Goal: Task Accomplishment & Management: Use online tool/utility

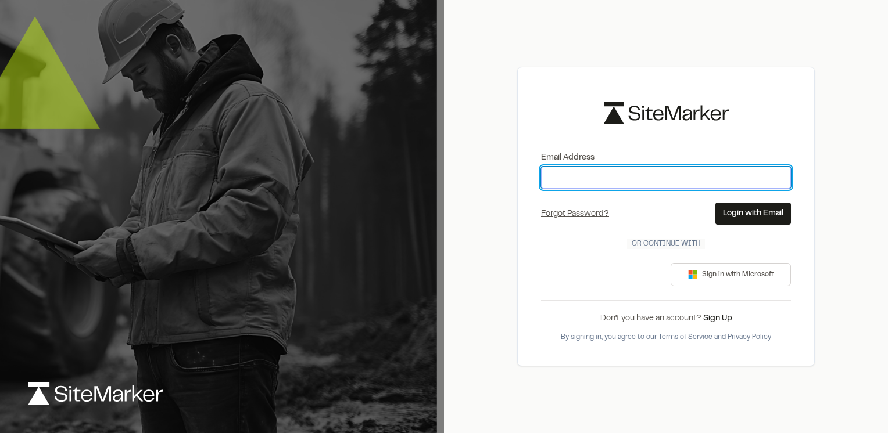
type input "**********"
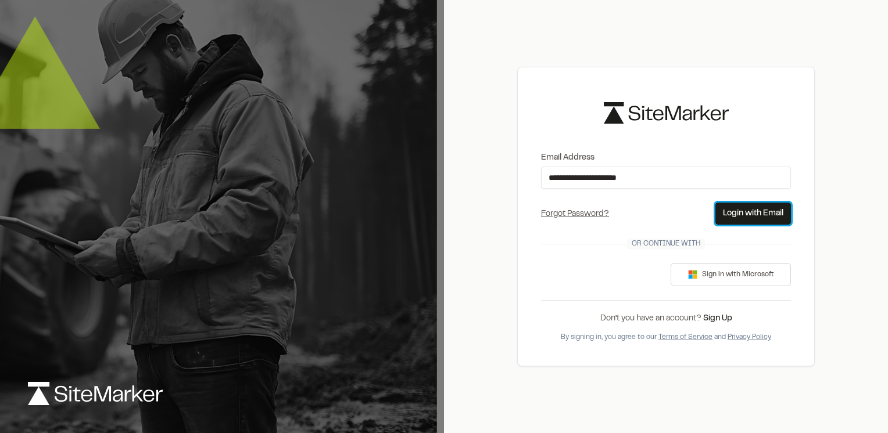
click at [745, 208] on button "Login with Email" at bounding box center [753, 214] width 76 height 22
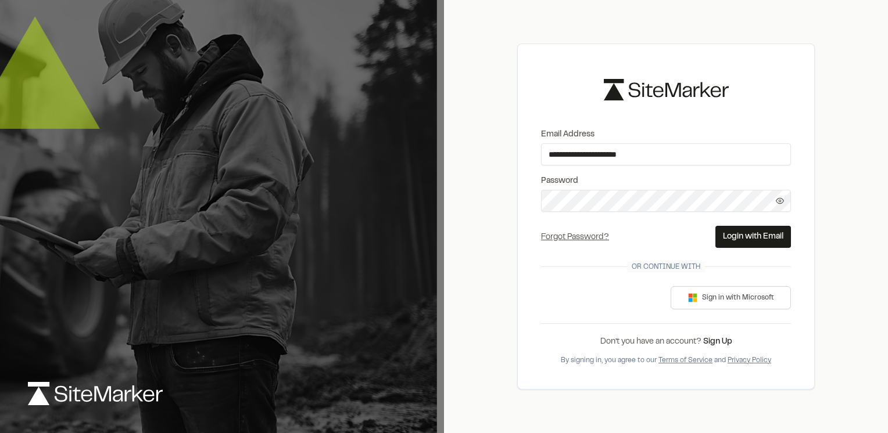
click at [748, 234] on button "Login with Email" at bounding box center [753, 237] width 76 height 22
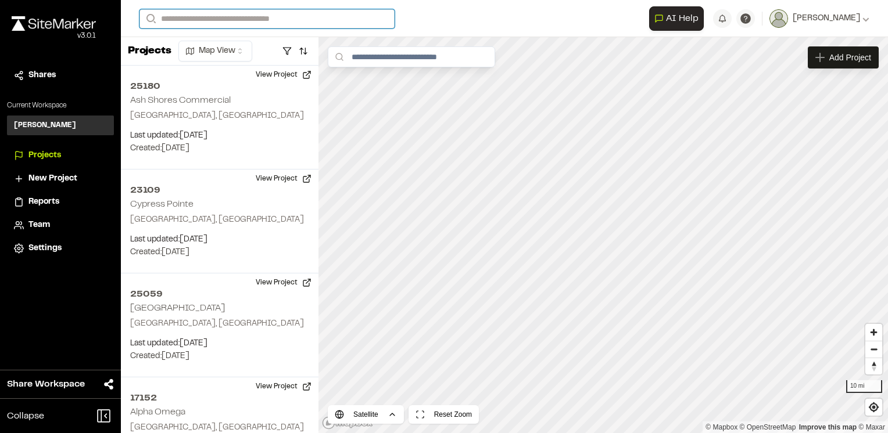
click at [185, 16] on input "Search" at bounding box center [266, 18] width 255 height 19
type input "*****"
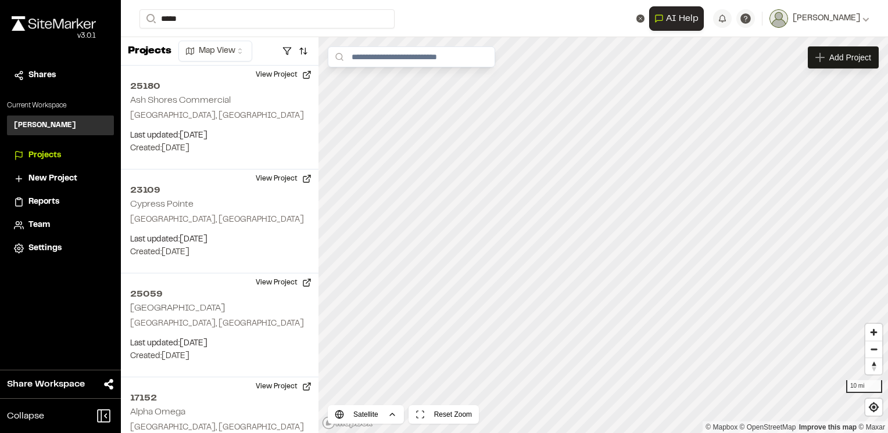
click at [198, 51] on p "22001 World Commerce Industrial" at bounding box center [234, 47] width 175 height 14
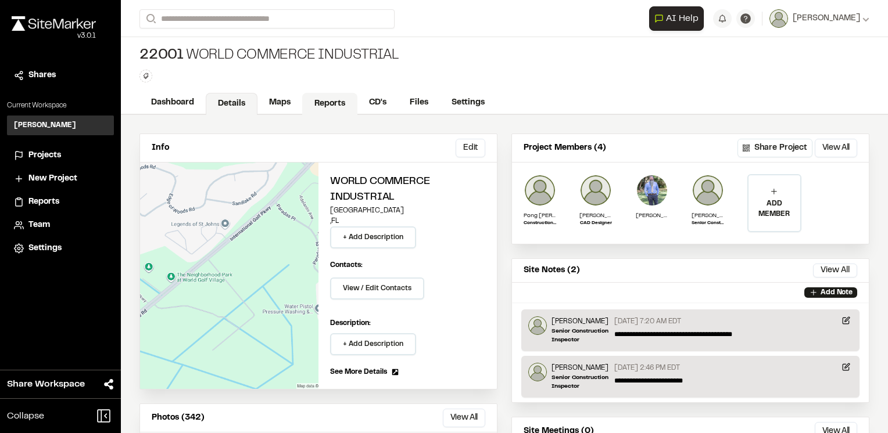
click at [330, 103] on link "Reports" at bounding box center [329, 104] width 55 height 22
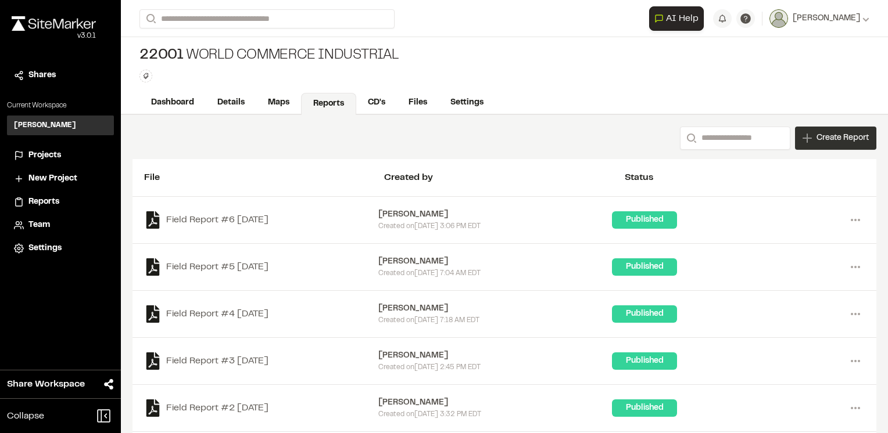
click at [804, 136] on div "Create Report" at bounding box center [835, 138] width 81 height 23
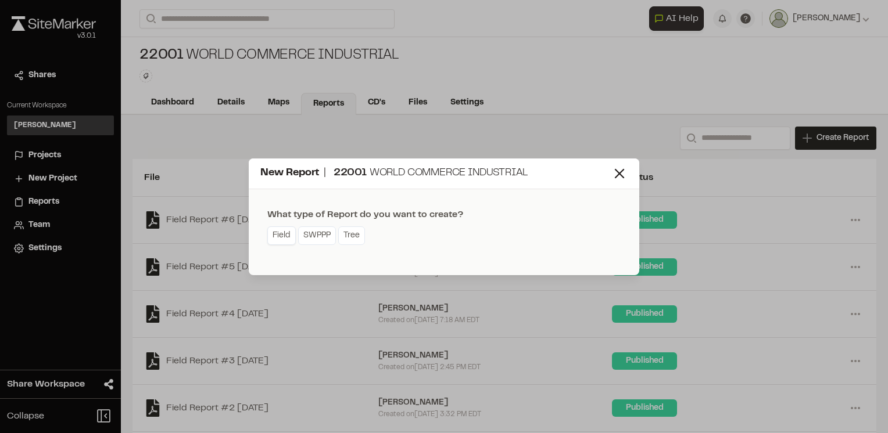
click at [284, 238] on link "Field" at bounding box center [281, 236] width 28 height 19
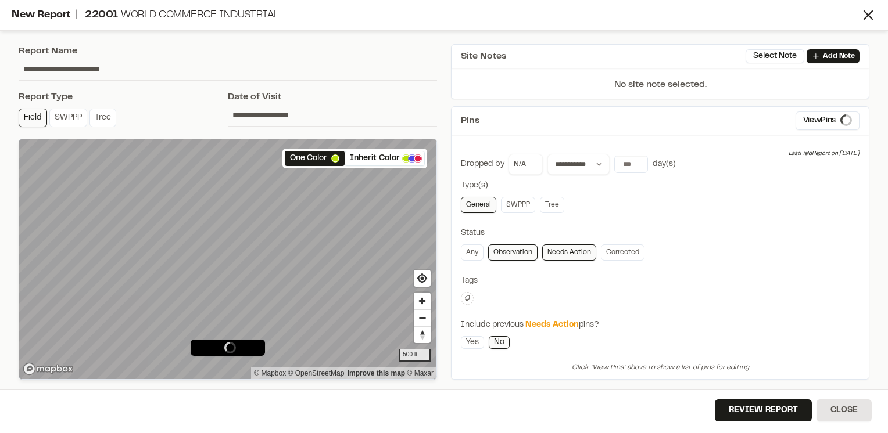
type input "**********"
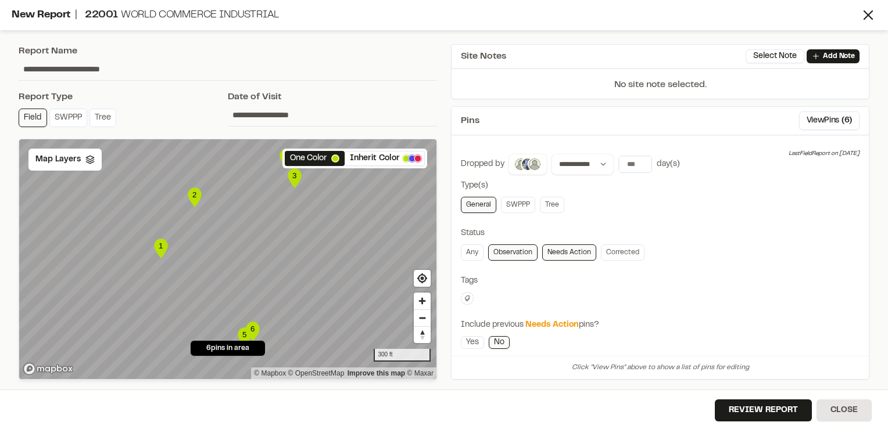
click at [516, 253] on link "Observation" at bounding box center [512, 253] width 49 height 16
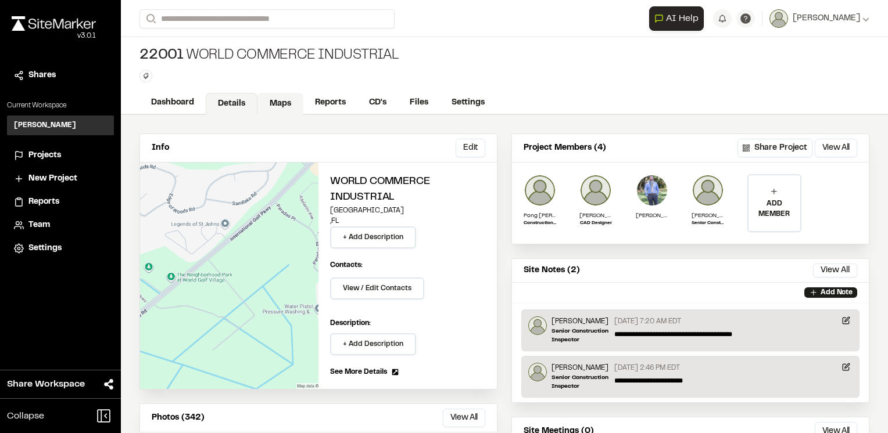
click at [290, 105] on link "Maps" at bounding box center [280, 104] width 46 height 22
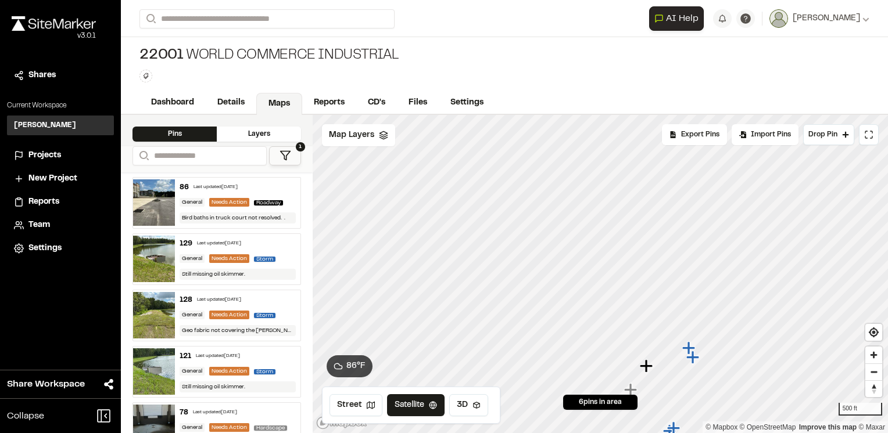
click at [281, 152] on polygon at bounding box center [285, 156] width 10 height 9
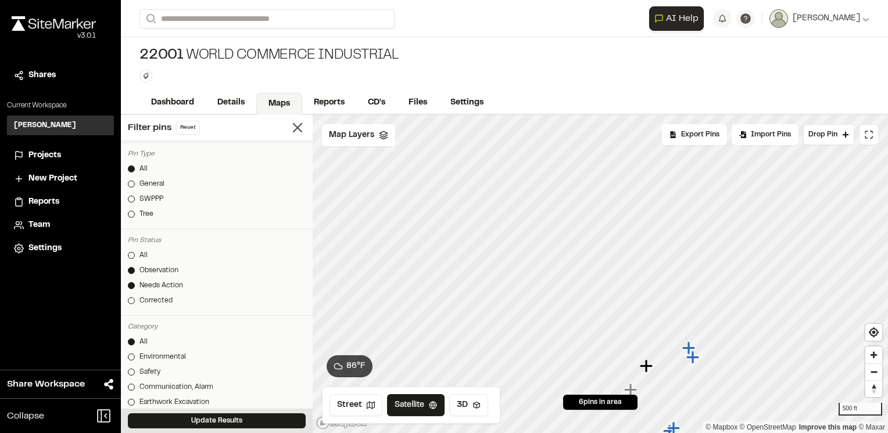
scroll to position [106, 0]
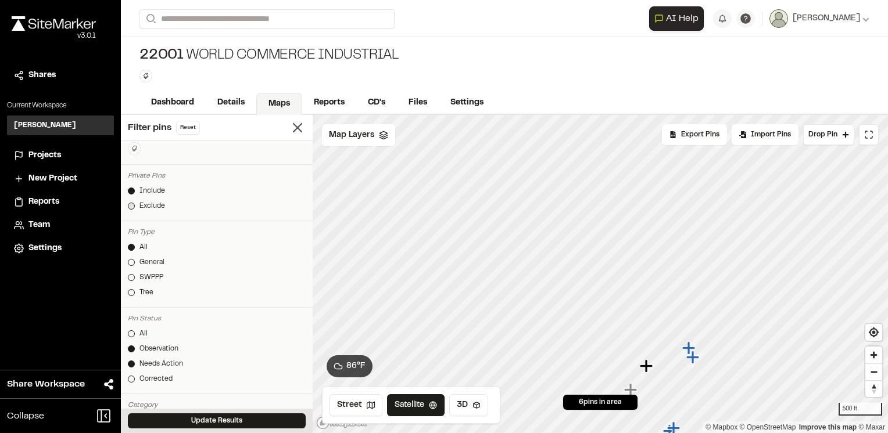
click at [128, 205] on div at bounding box center [131, 206] width 7 height 7
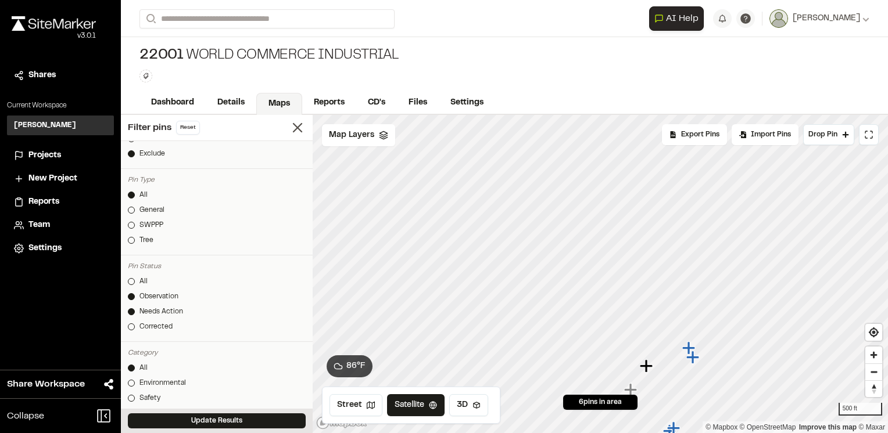
scroll to position [167, 0]
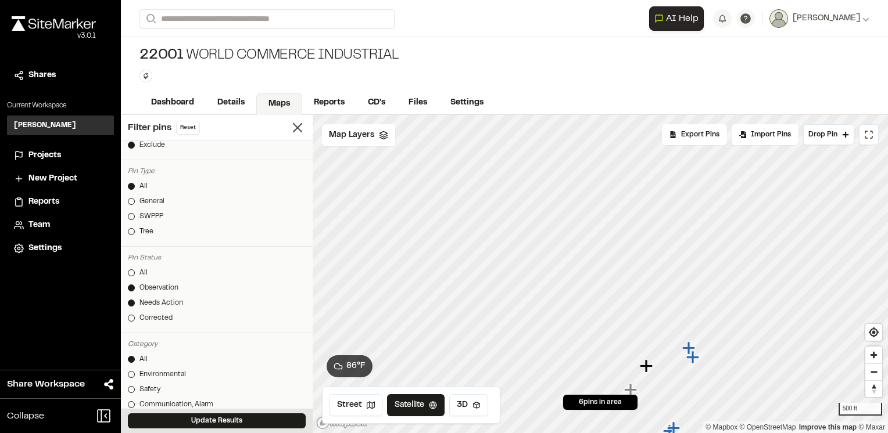
click at [152, 288] on div "Observation" at bounding box center [158, 288] width 39 height 10
click at [672, 245] on icon "Map marker" at bounding box center [672, 251] width 13 height 13
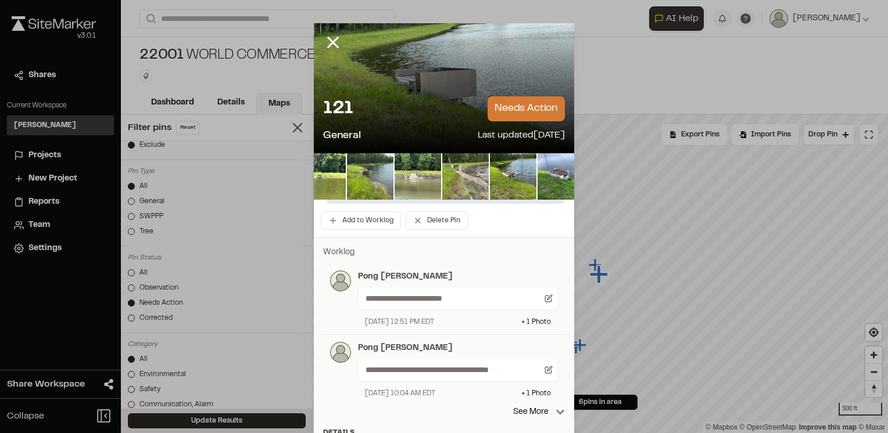
scroll to position [0, 24]
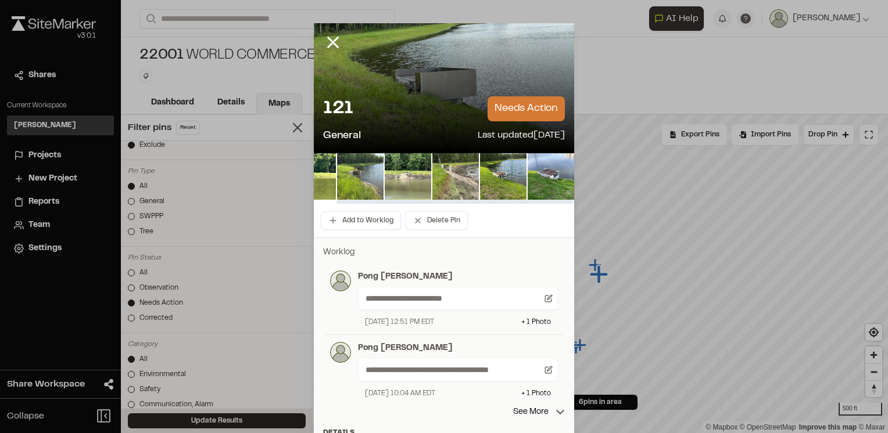
drag, startPoint x: 469, startPoint y: 200, endPoint x: 547, endPoint y: 211, distance: 78.6
click at [547, 204] on div at bounding box center [454, 202] width 237 height 4
drag, startPoint x: 547, startPoint y: 211, endPoint x: 450, endPoint y: 210, distance: 97.6
click at [450, 210] on div "Add to Worklog Delete Pin" at bounding box center [444, 221] width 260 height 33
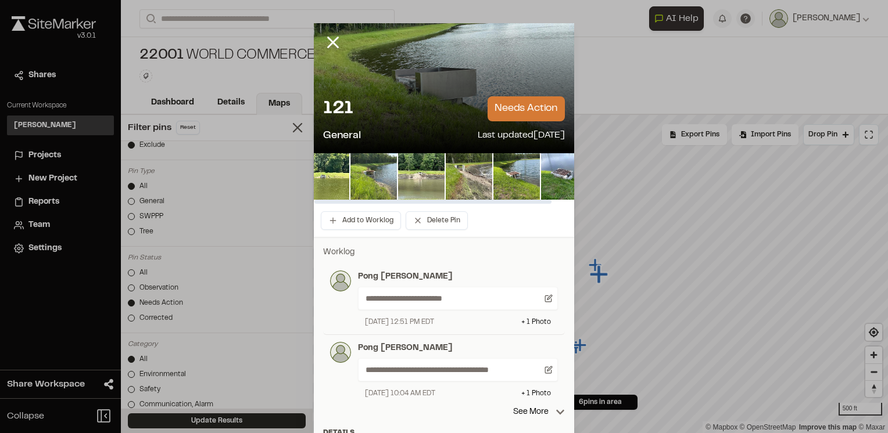
scroll to position [0, 0]
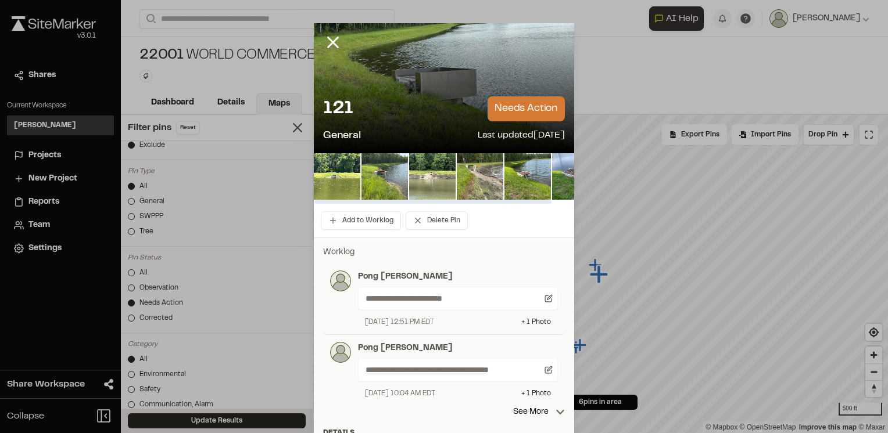
drag, startPoint x: 461, startPoint y: 202, endPoint x: 402, endPoint y: 203, distance: 59.3
click at [402, 203] on div at bounding box center [432, 202] width 237 height 4
click at [326, 42] on icon at bounding box center [333, 43] width 20 height 20
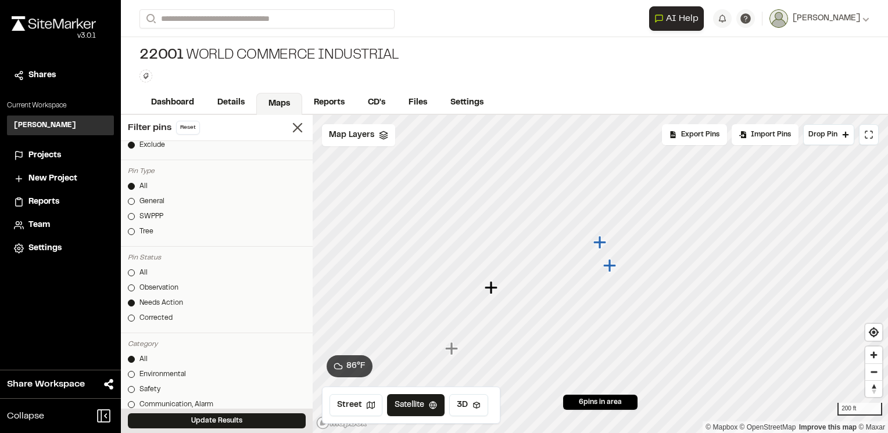
click at [601, 244] on icon "Map marker" at bounding box center [599, 242] width 13 height 13
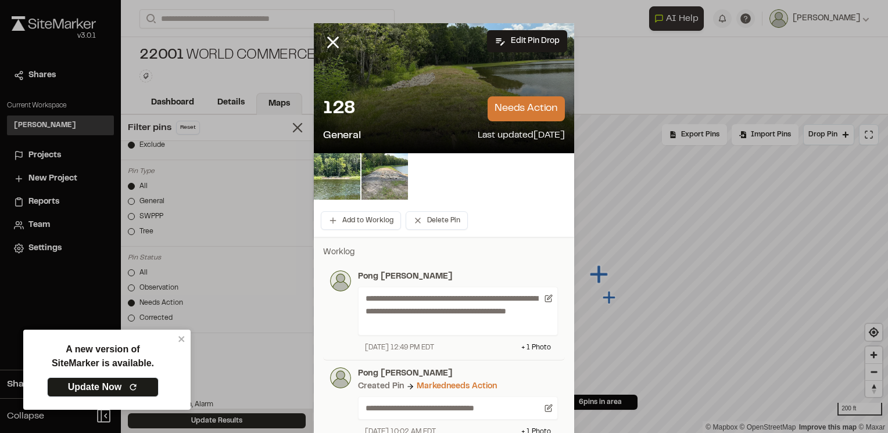
click at [564, 176] on div at bounding box center [444, 176] width 260 height 46
click at [328, 38] on line at bounding box center [333, 43] width 10 height 10
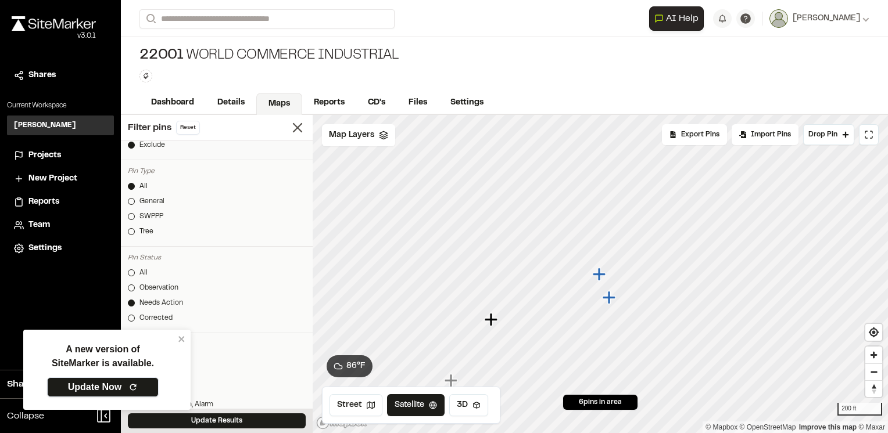
click at [137, 380] on link "Update Now" at bounding box center [103, 388] width 112 height 20
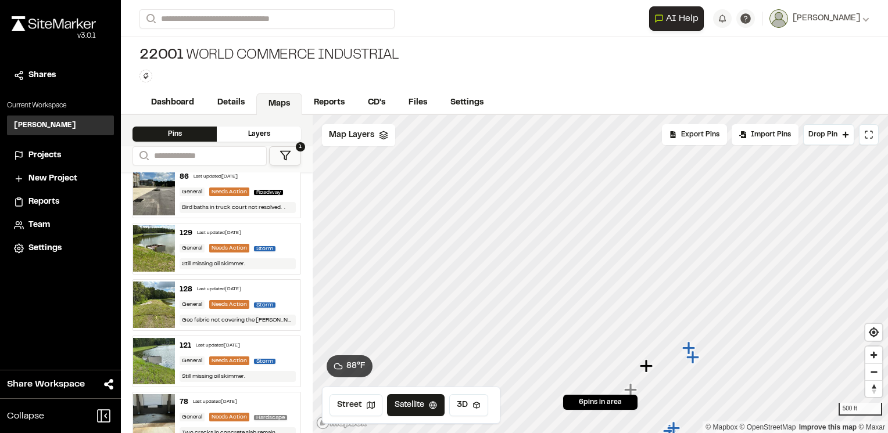
scroll to position [12, 0]
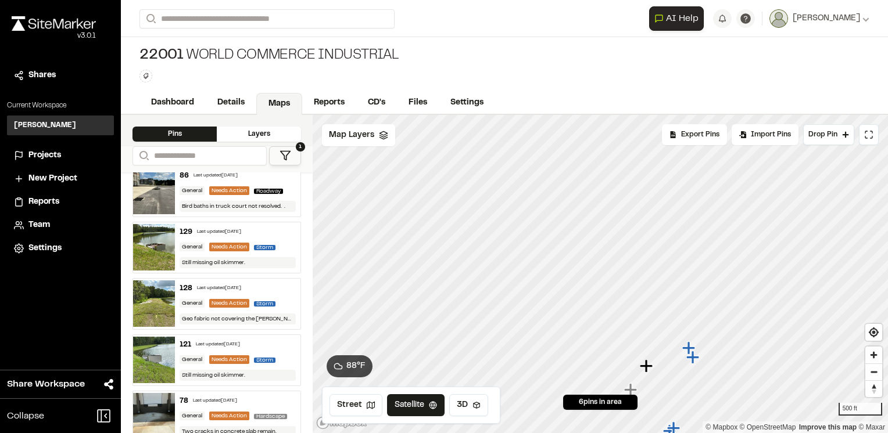
click at [270, 234] on div "129 Last updated [DATE]" at bounding box center [238, 232] width 116 height 10
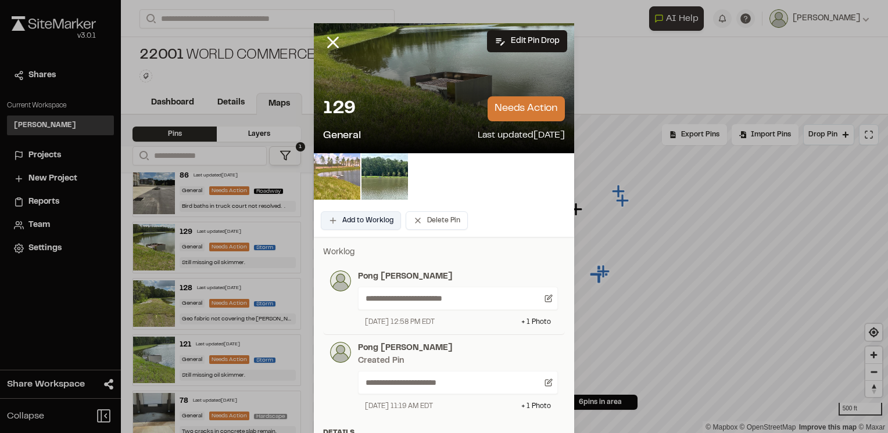
click at [362, 215] on button "Add to Worklog" at bounding box center [361, 220] width 80 height 19
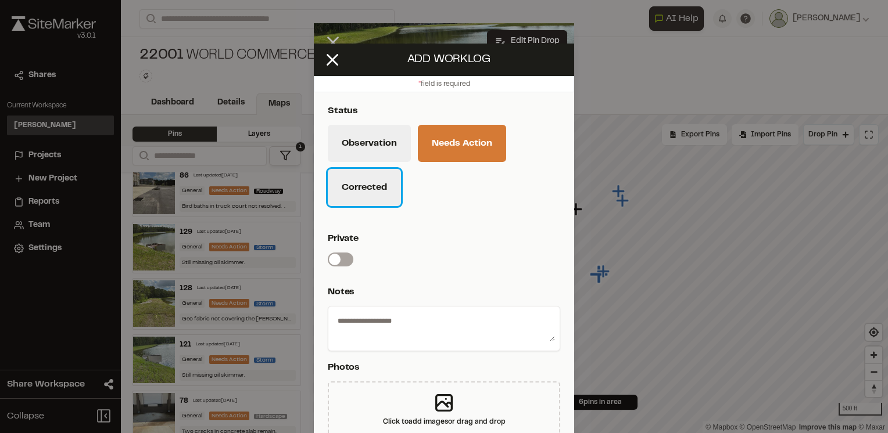
click at [365, 194] on button "Corrected" at bounding box center [364, 187] width 73 height 37
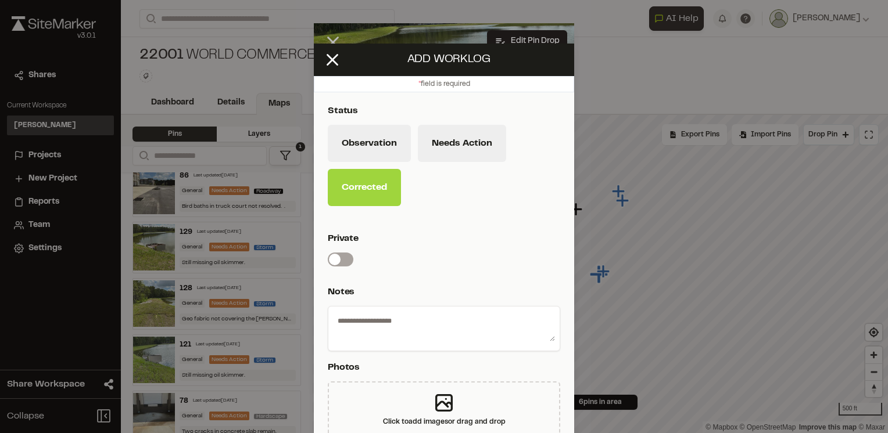
click at [369, 317] on textarea at bounding box center [444, 326] width 222 height 30
type textarea "**********"
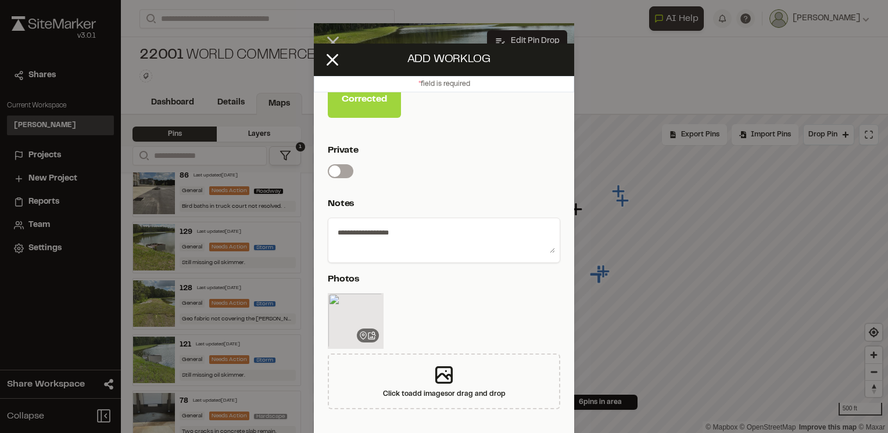
scroll to position [89, 0]
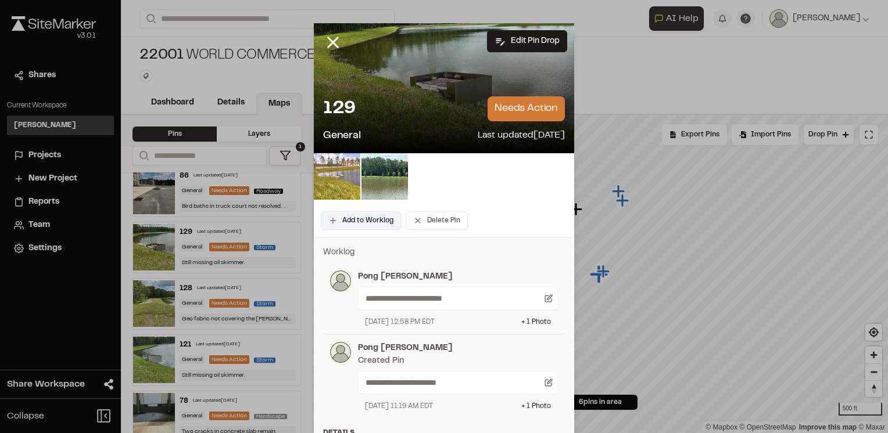
click at [374, 224] on button "Add to Worklog" at bounding box center [361, 220] width 80 height 19
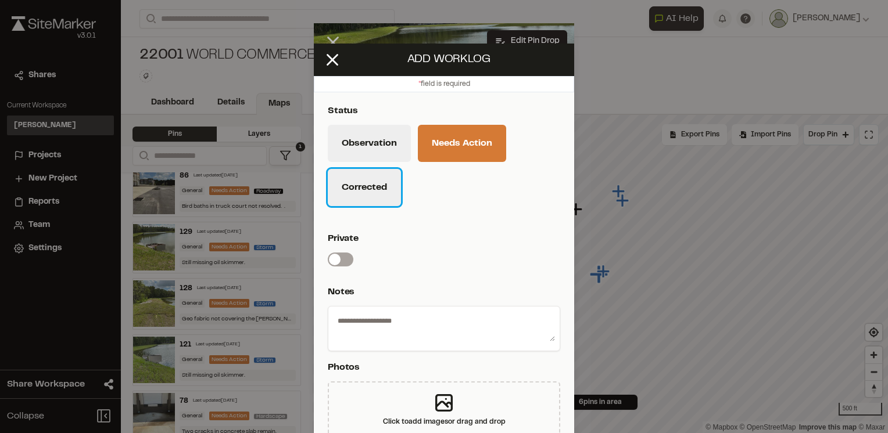
click at [380, 194] on button "Corrected" at bounding box center [364, 187] width 73 height 37
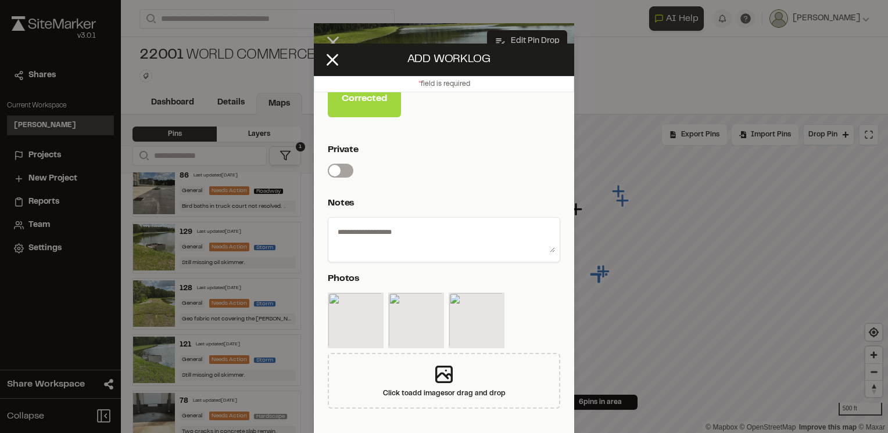
scroll to position [49, 0]
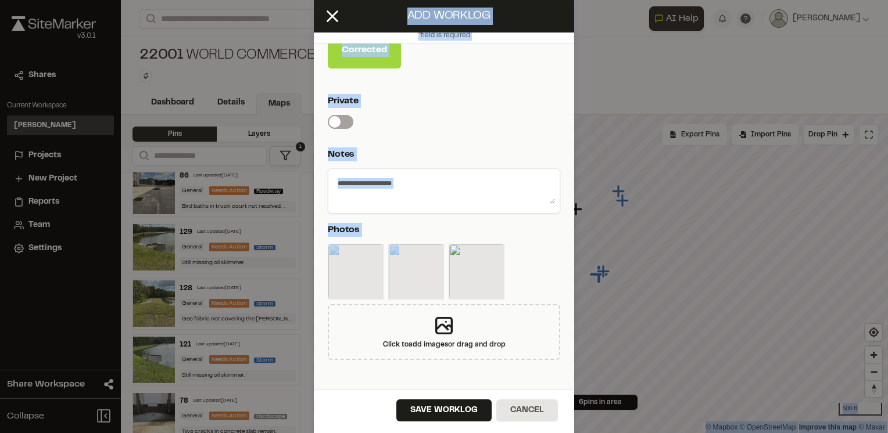
drag, startPoint x: 527, startPoint y: 313, endPoint x: 502, endPoint y: 458, distance: 146.8
click at [502, 433] on html "**********" at bounding box center [444, 216] width 888 height 433
drag, startPoint x: 502, startPoint y: 458, endPoint x: 468, endPoint y: 408, distance: 60.3
click at [468, 408] on button "Save Worklog" at bounding box center [443, 411] width 95 height 22
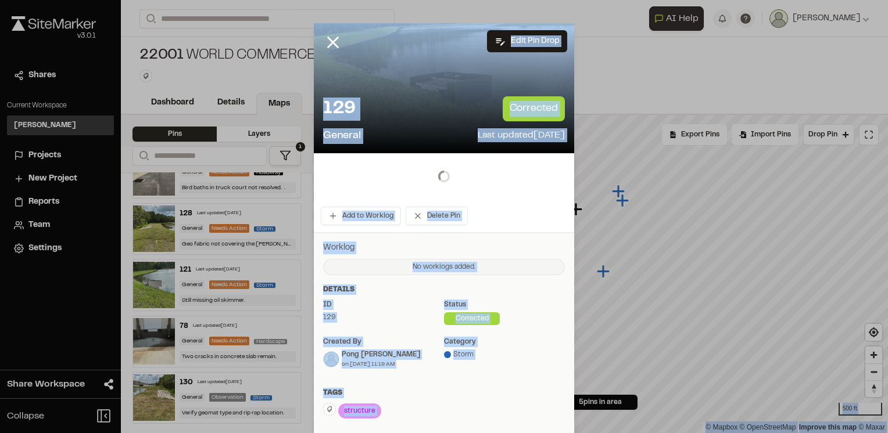
scroll to position [12, 0]
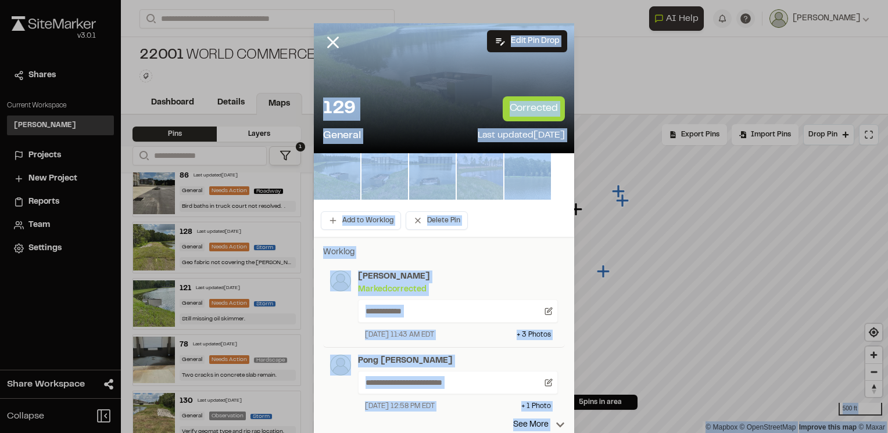
click at [446, 250] on p "Worklog" at bounding box center [444, 252] width 242 height 13
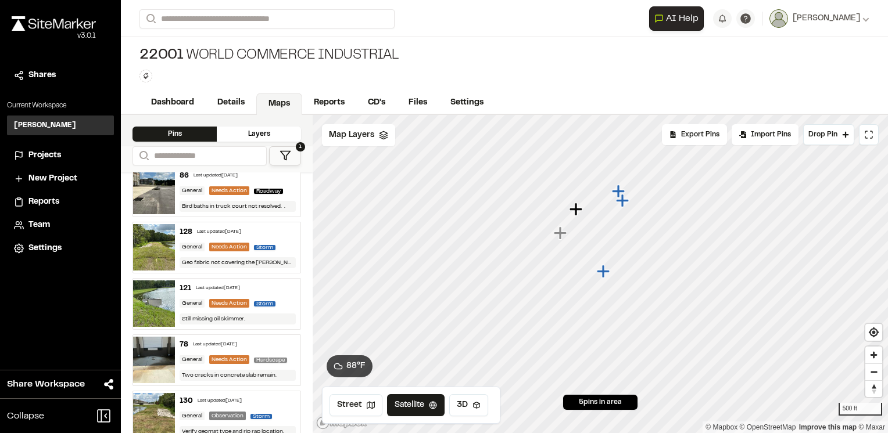
click at [278, 178] on div "86 Last updated [DATE]" at bounding box center [238, 176] width 116 height 10
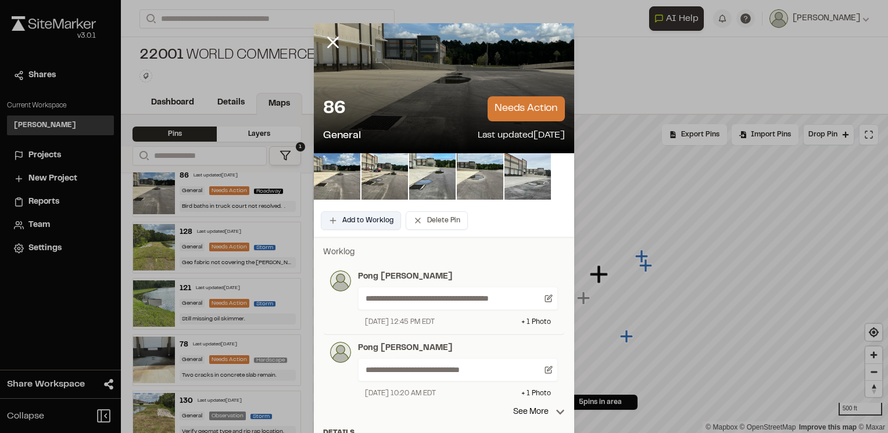
click at [353, 222] on button "Add to Worklog" at bounding box center [361, 220] width 80 height 19
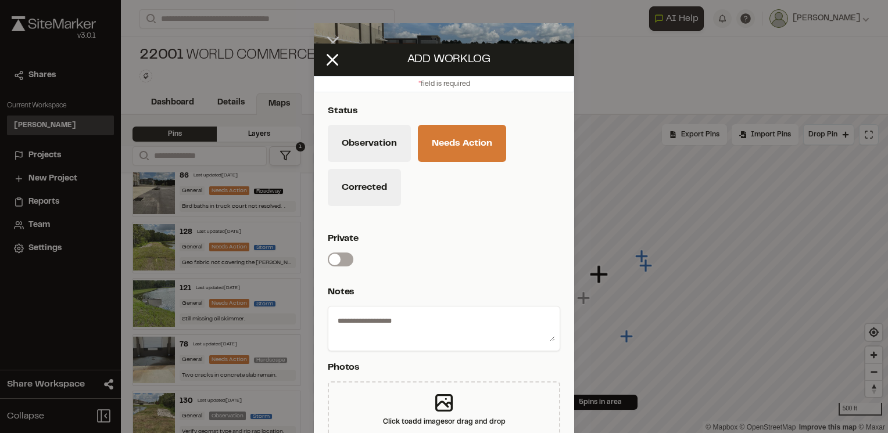
click at [379, 317] on textarea at bounding box center [444, 326] width 222 height 30
type textarea "**********"
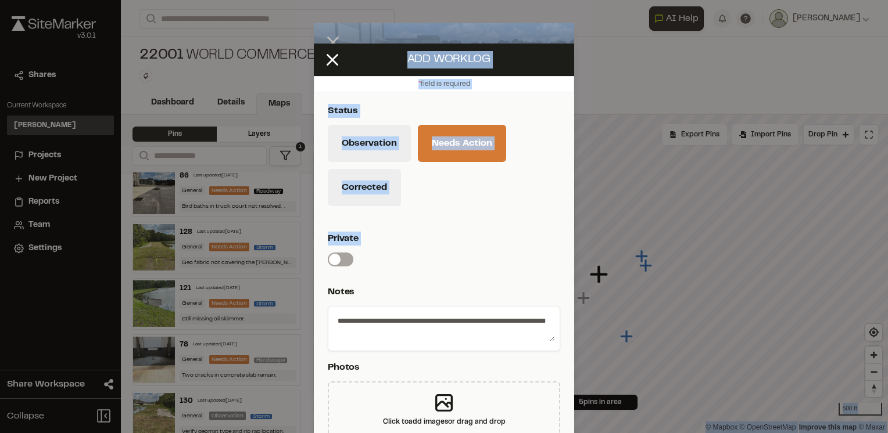
scroll to position [49, 0]
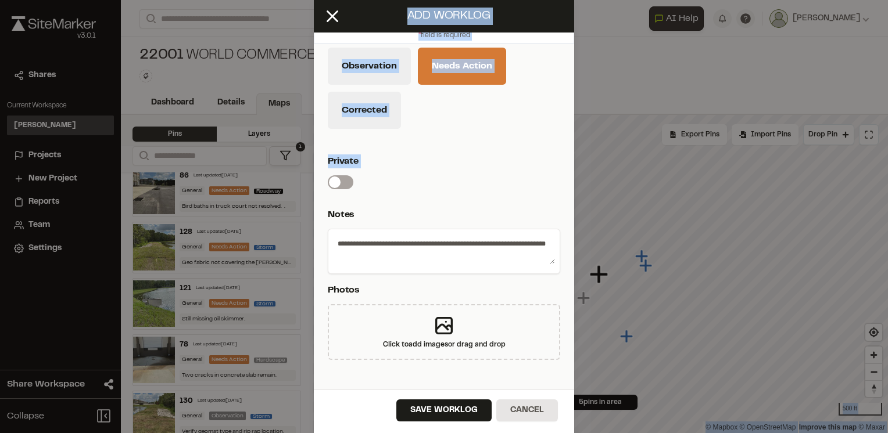
drag, startPoint x: 525, startPoint y: 259, endPoint x: 484, endPoint y: 450, distance: 195.4
click at [484, 433] on html "**********" at bounding box center [444, 216] width 888 height 433
drag, startPoint x: 484, startPoint y: 450, endPoint x: 461, endPoint y: 414, distance: 42.6
click at [461, 414] on button "Save Worklog" at bounding box center [443, 411] width 95 height 22
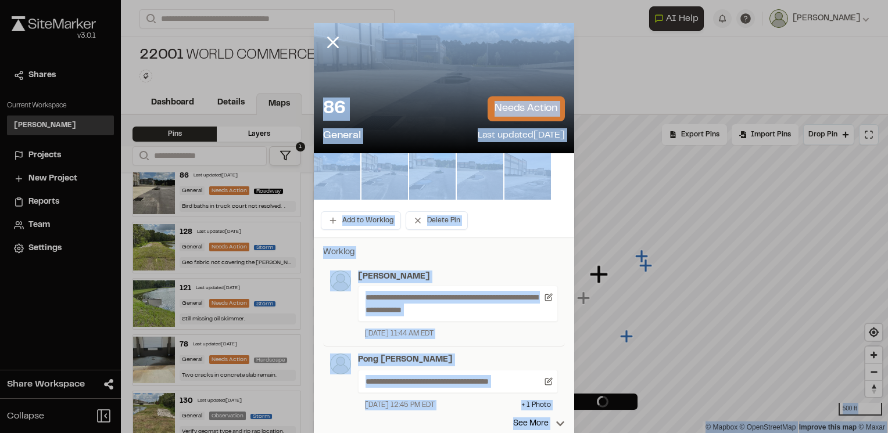
scroll to position [12, 0]
click at [486, 252] on p "Worklog" at bounding box center [444, 252] width 242 height 13
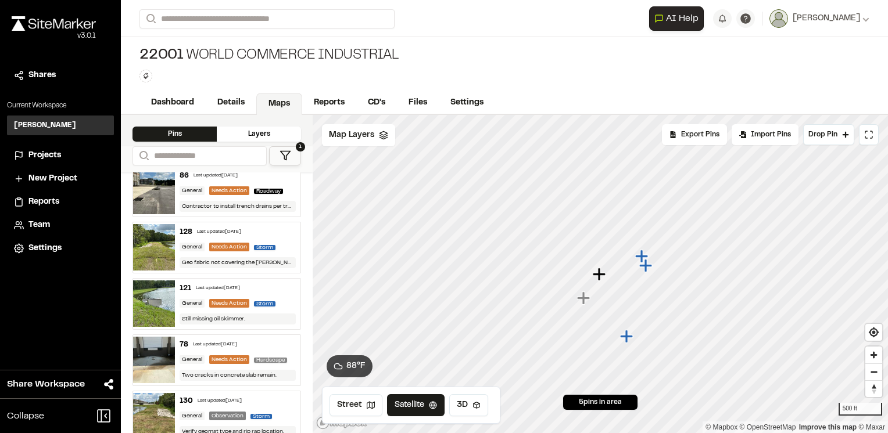
click at [278, 231] on div "128 Last updated [DATE]" at bounding box center [238, 232] width 116 height 10
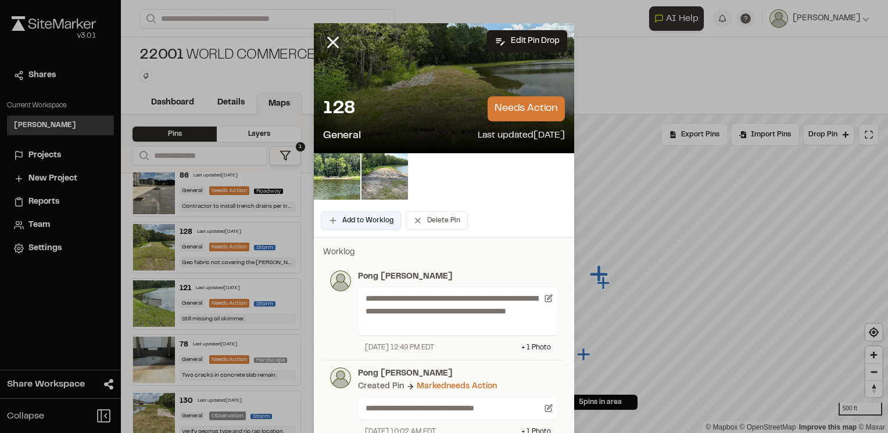
click at [346, 224] on button "Add to Worklog" at bounding box center [361, 220] width 80 height 19
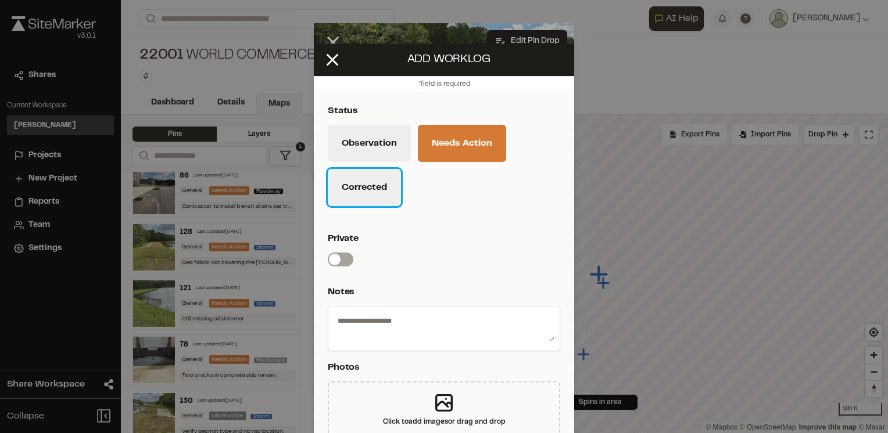
click at [370, 198] on button "Corrected" at bounding box center [364, 187] width 73 height 37
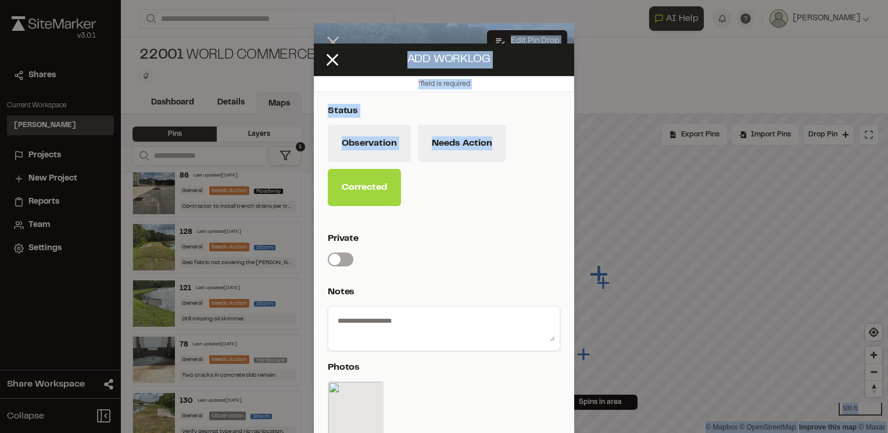
scroll to position [49, 0]
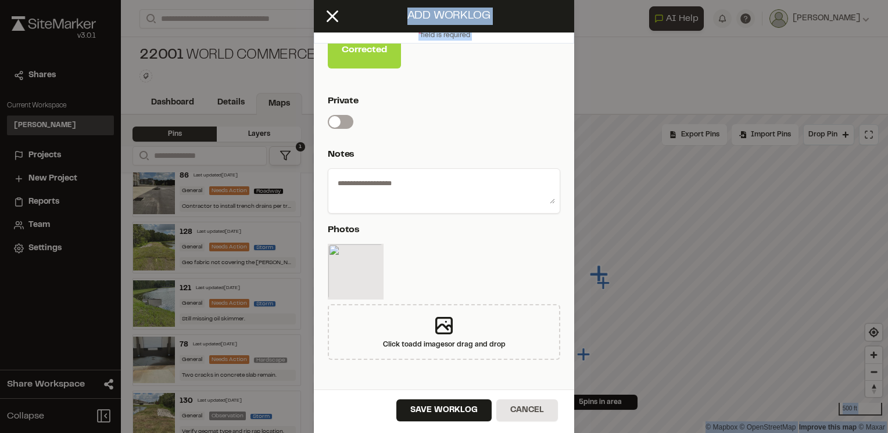
drag, startPoint x: 532, startPoint y: 189, endPoint x: 501, endPoint y: 458, distance: 270.2
click at [501, 433] on html "**********" at bounding box center [444, 216] width 888 height 433
drag, startPoint x: 501, startPoint y: 458, endPoint x: 443, endPoint y: 408, distance: 76.3
click at [443, 408] on button "Save Worklog" at bounding box center [443, 411] width 95 height 22
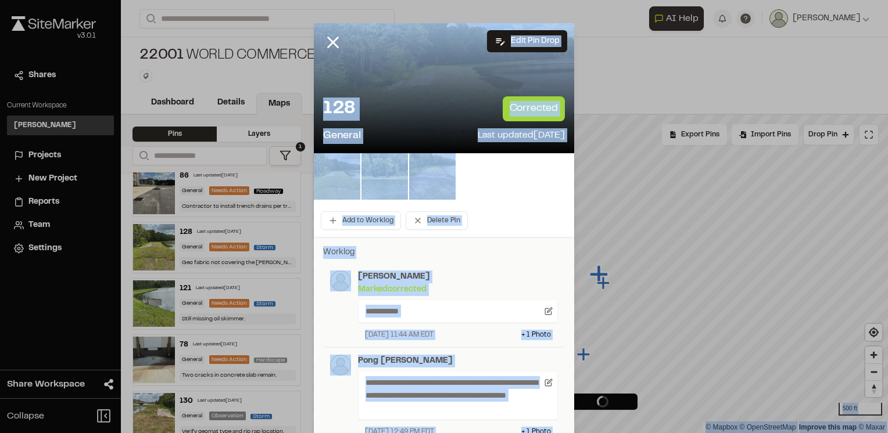
scroll to position [0, 0]
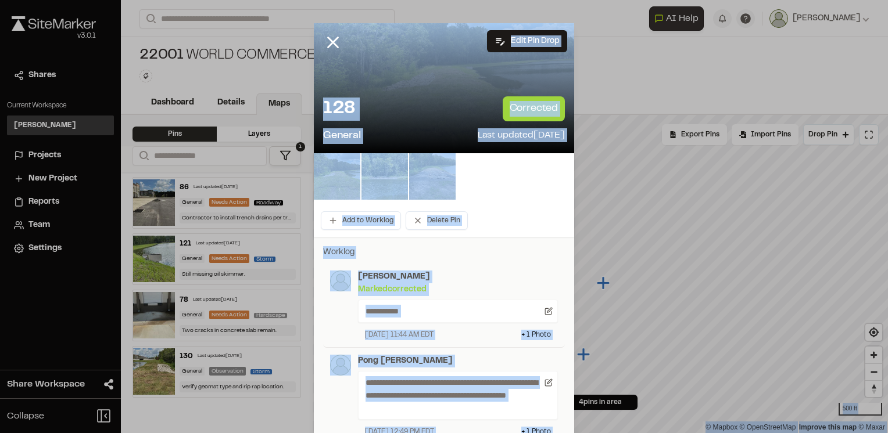
click at [473, 248] on p "Worklog" at bounding box center [444, 252] width 242 height 13
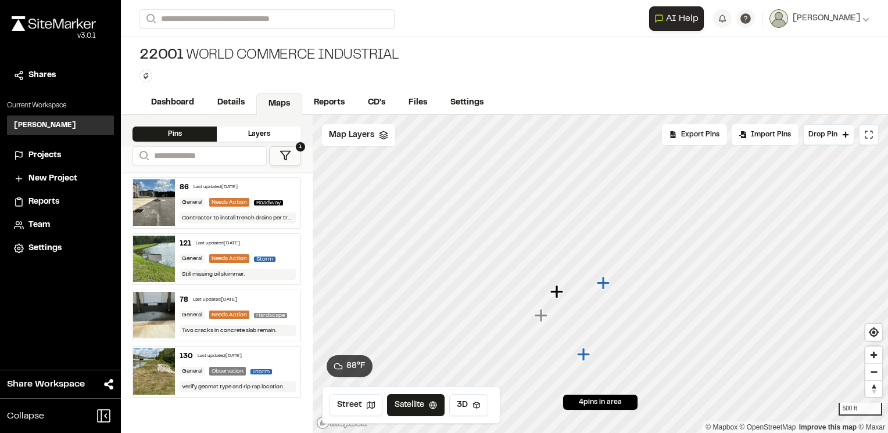
click at [284, 243] on div "121 Last updated [DATE]" at bounding box center [238, 244] width 116 height 10
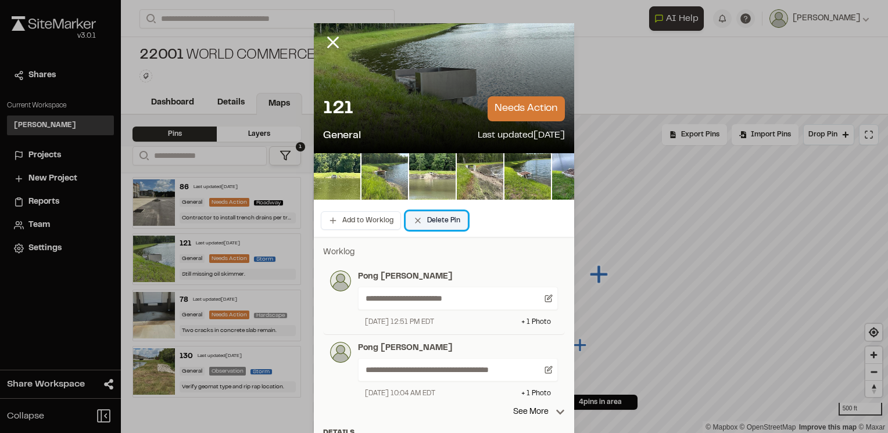
click at [415, 220] on button "Delete Pin" at bounding box center [437, 220] width 62 height 19
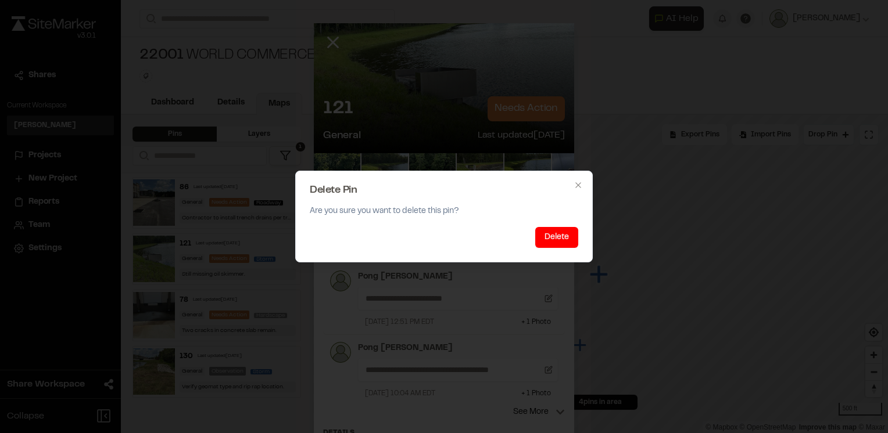
click at [555, 230] on button "Delete" at bounding box center [556, 237] width 43 height 21
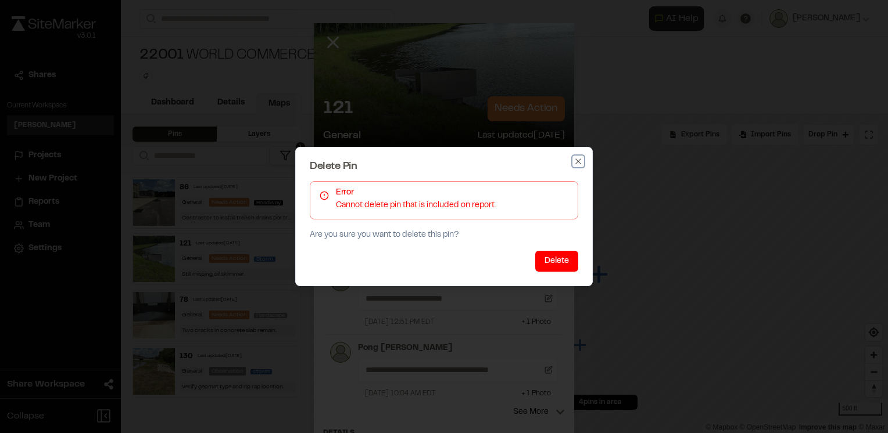
click at [576, 163] on icon "button" at bounding box center [577, 161] width 9 height 9
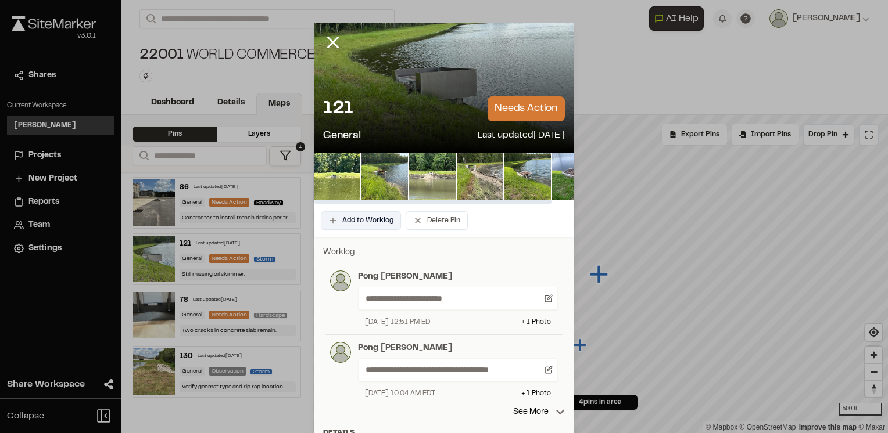
click at [371, 224] on button "Add to Worklog" at bounding box center [361, 220] width 80 height 19
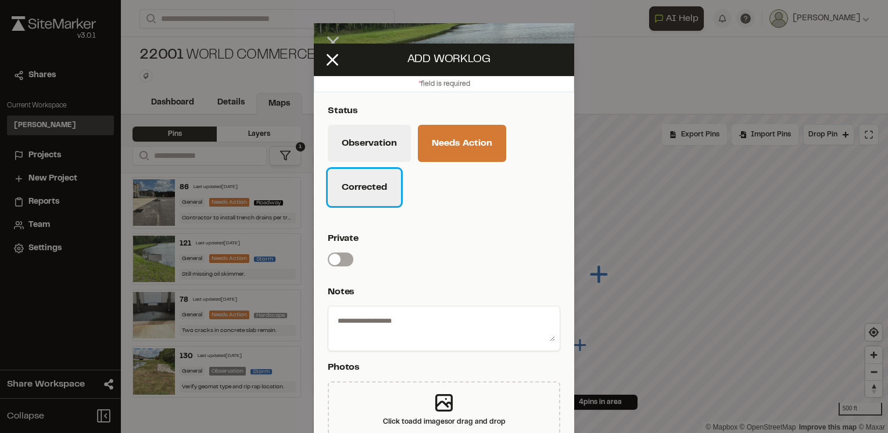
click at [359, 189] on button "Corrected" at bounding box center [364, 187] width 73 height 37
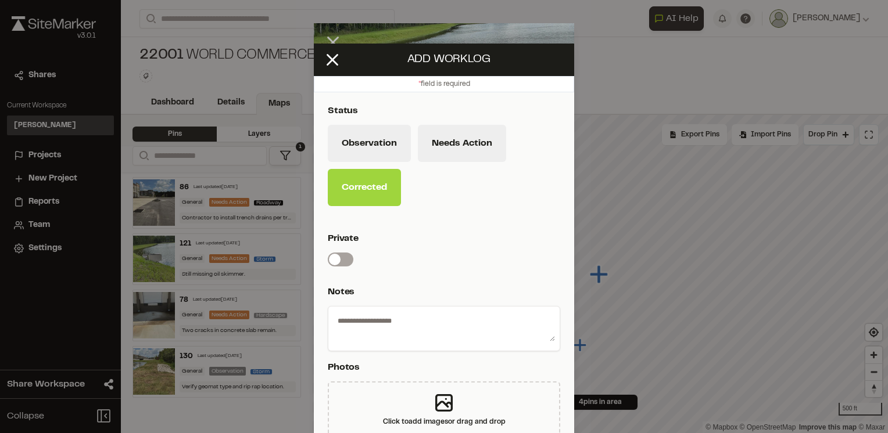
click at [383, 329] on textarea at bounding box center [444, 326] width 222 height 30
type textarea "**********"
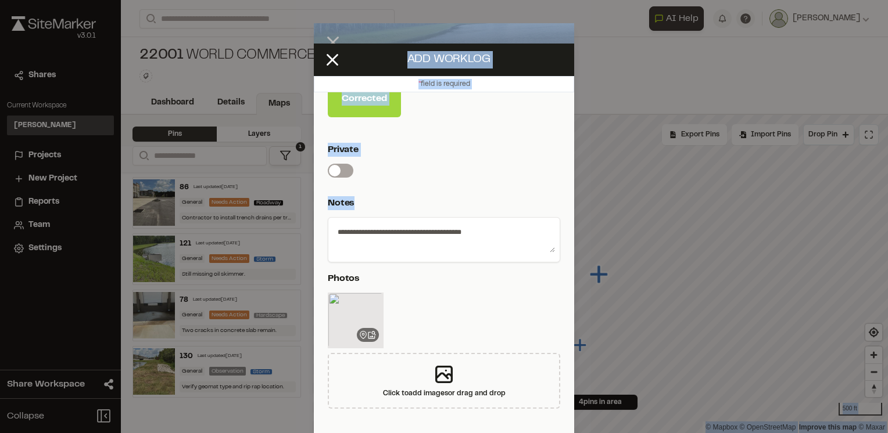
scroll to position [49, 0]
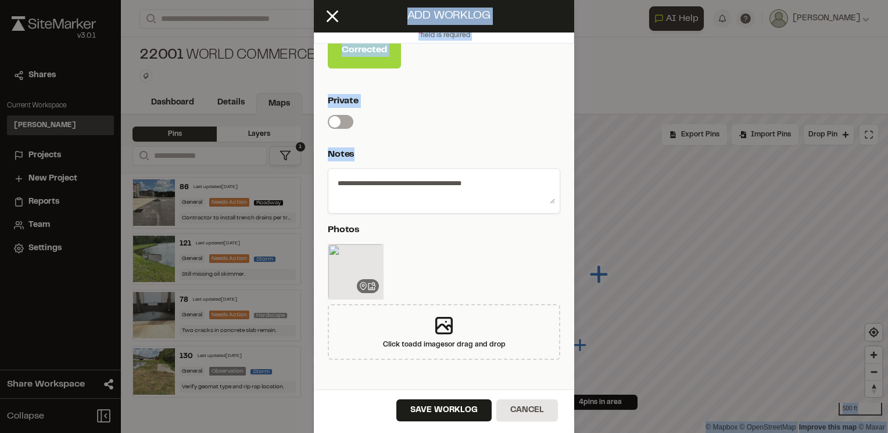
drag, startPoint x: 517, startPoint y: 273, endPoint x: 475, endPoint y: 458, distance: 190.6
click at [475, 433] on html "**********" at bounding box center [444, 216] width 888 height 433
drag, startPoint x: 475, startPoint y: 458, endPoint x: 451, endPoint y: 408, distance: 56.1
click at [451, 408] on button "Save Worklog" at bounding box center [443, 411] width 95 height 22
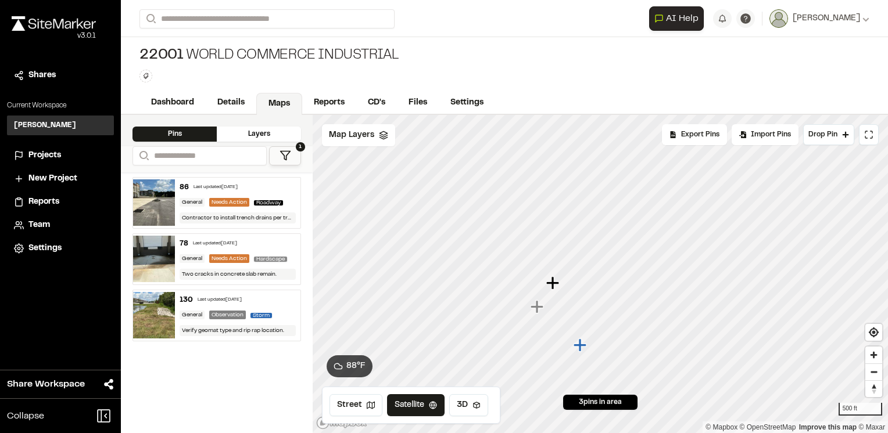
click at [271, 303] on div "130 Last updated [DATE]" at bounding box center [238, 300] width 116 height 10
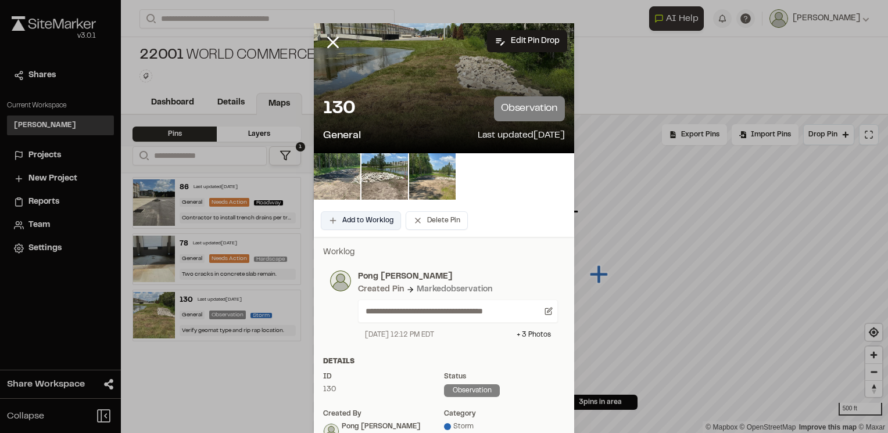
click at [360, 221] on button "Add to Worklog" at bounding box center [361, 220] width 80 height 19
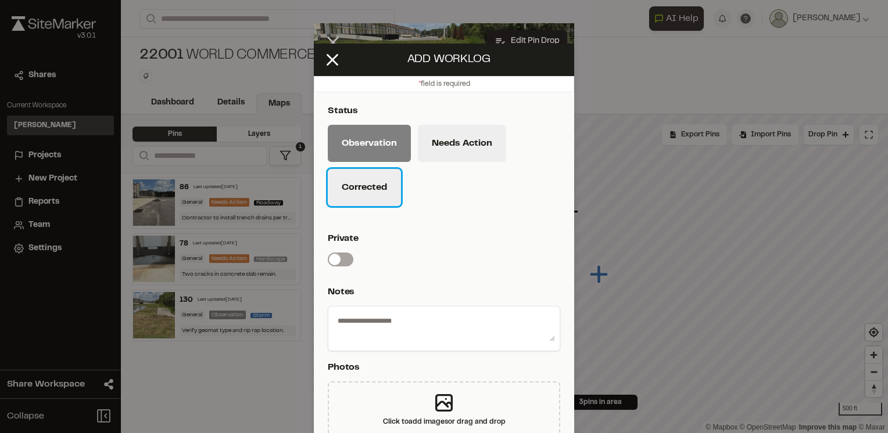
click at [371, 195] on button "Corrected" at bounding box center [364, 187] width 73 height 37
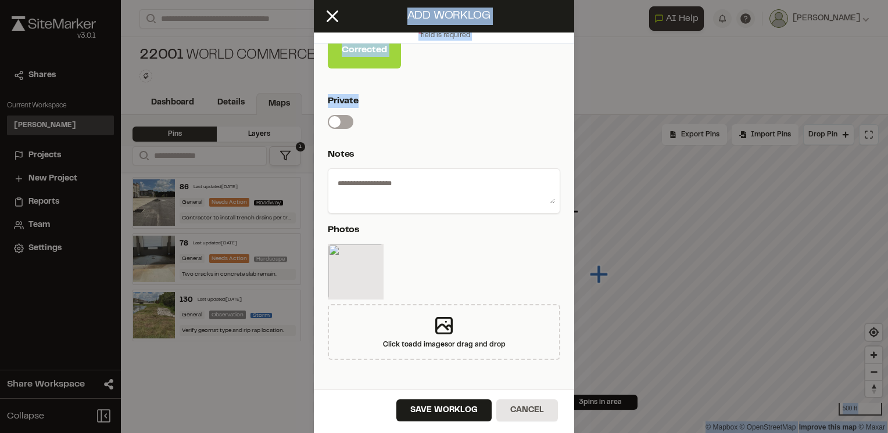
drag, startPoint x: 495, startPoint y: 228, endPoint x: 467, endPoint y: 458, distance: 231.2
click at [467, 433] on html "**********" at bounding box center [444, 216] width 888 height 433
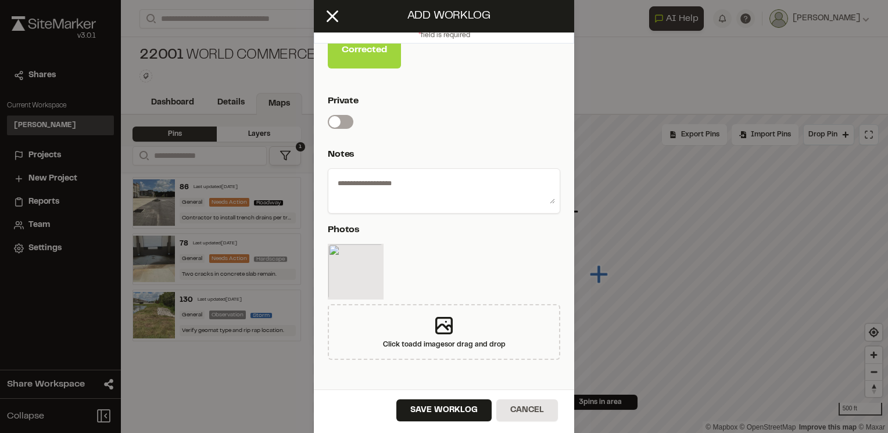
click at [445, 252] on div at bounding box center [444, 274] width 232 height 60
click at [446, 411] on button "Save Worklog" at bounding box center [443, 411] width 95 height 22
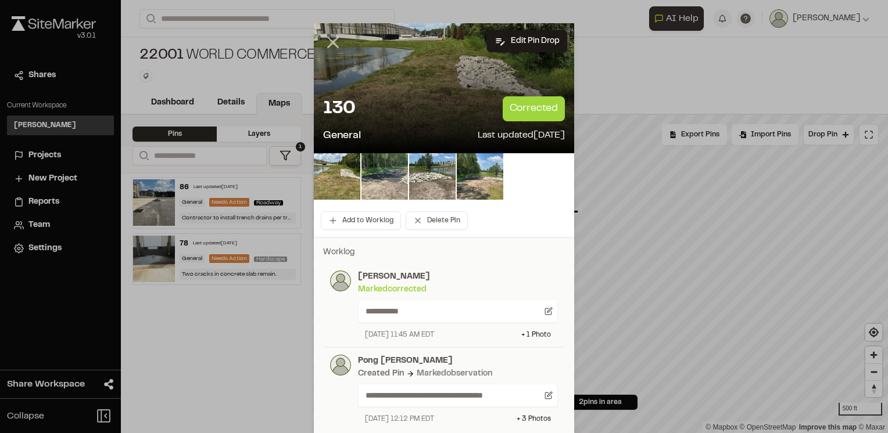
click at [323, 45] on icon at bounding box center [333, 43] width 20 height 20
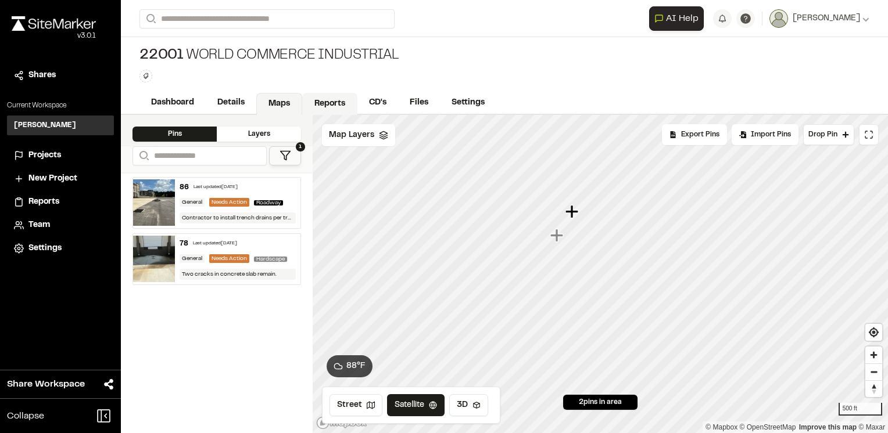
click at [335, 102] on link "Reports" at bounding box center [329, 104] width 55 height 22
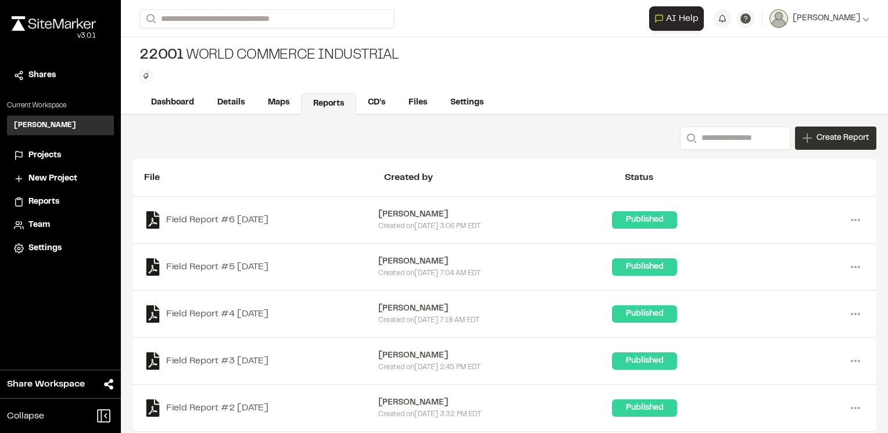
click at [804, 137] on div "Create Report" at bounding box center [835, 138] width 81 height 23
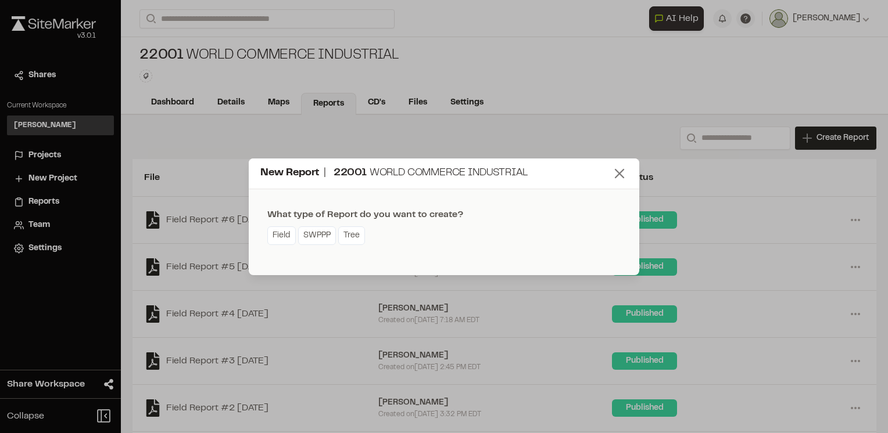
click at [618, 171] on icon at bounding box center [619, 174] width 16 height 16
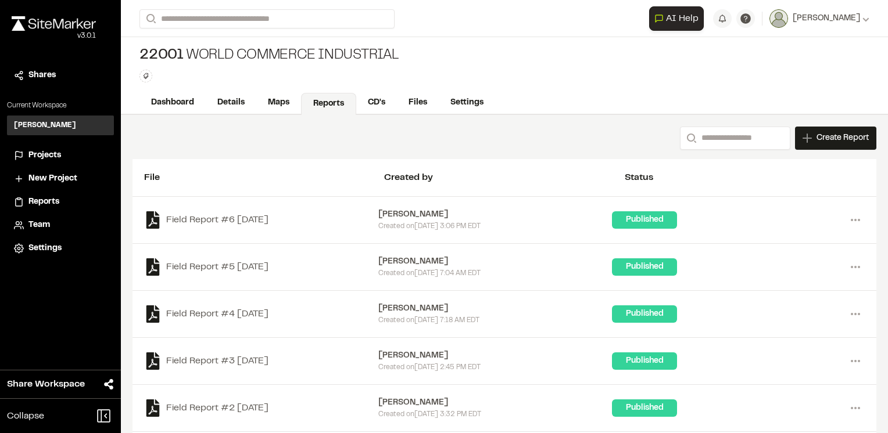
click at [818, 137] on span "Create Report" at bounding box center [842, 138] width 52 height 13
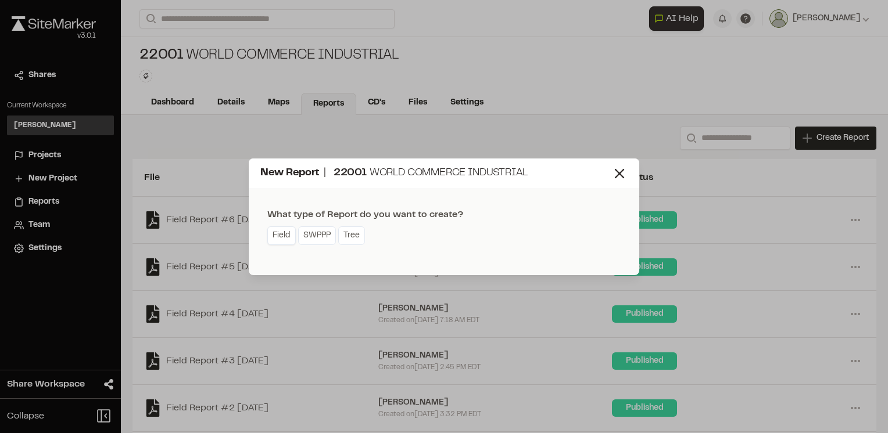
click at [274, 239] on link "Field" at bounding box center [281, 236] width 28 height 19
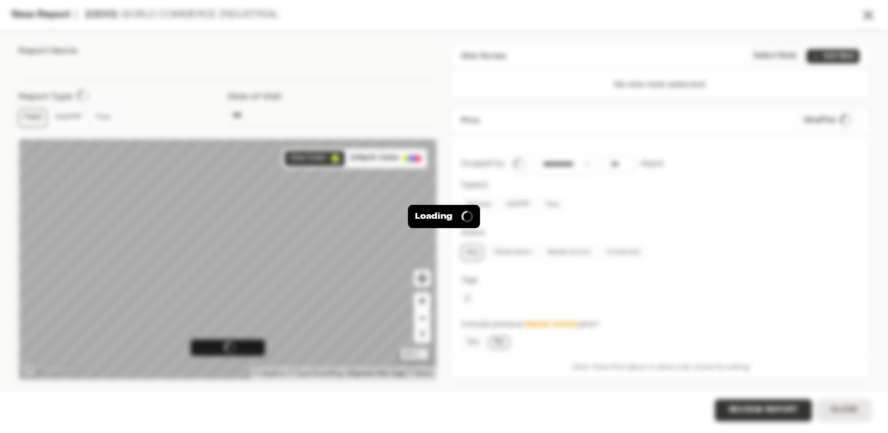
type input "**********"
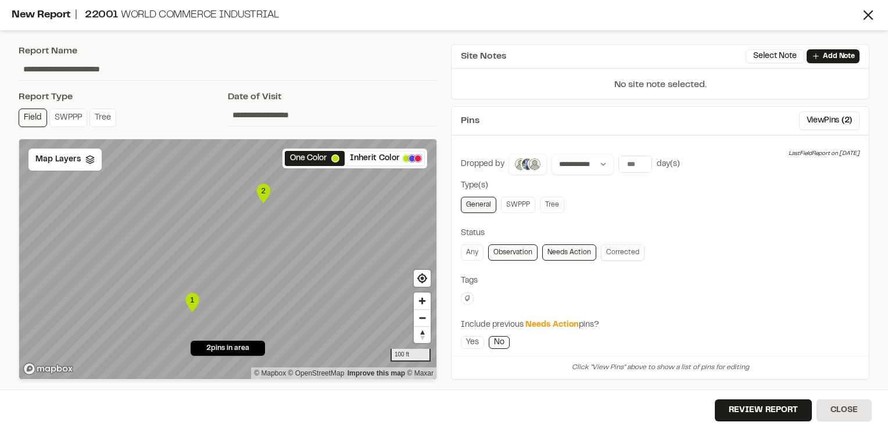
click at [625, 248] on link "Corrected" at bounding box center [623, 253] width 44 height 16
click at [558, 254] on link "Needs Action" at bounding box center [569, 253] width 54 height 16
click at [508, 254] on link "Observation" at bounding box center [512, 253] width 49 height 16
click at [558, 250] on link "Needs Action" at bounding box center [569, 253] width 54 height 16
click at [634, 164] on input "number" at bounding box center [635, 164] width 33 height 16
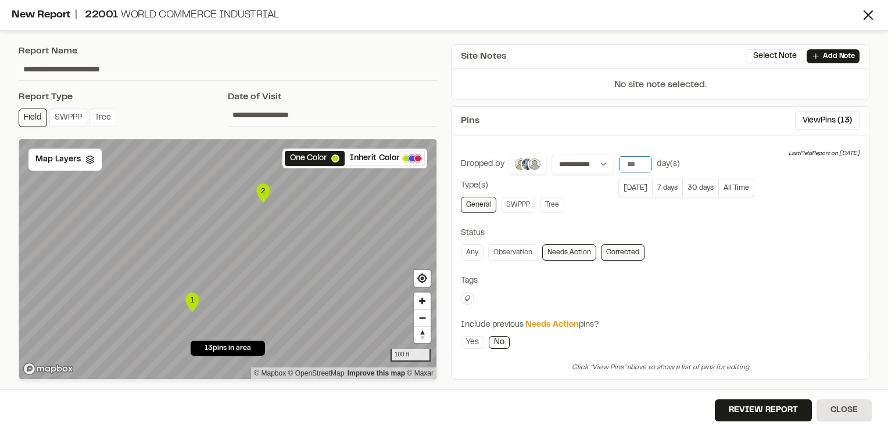
type input "*"
type input "****"
click at [700, 149] on div "**********" at bounding box center [659, 336] width 417 height 383
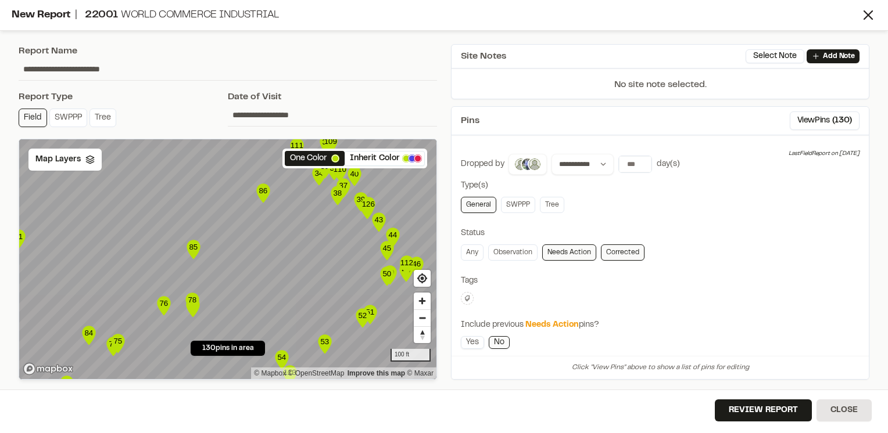
click at [471, 346] on link "Yes" at bounding box center [472, 342] width 23 height 13
click at [500, 343] on link "No" at bounding box center [499, 342] width 21 height 13
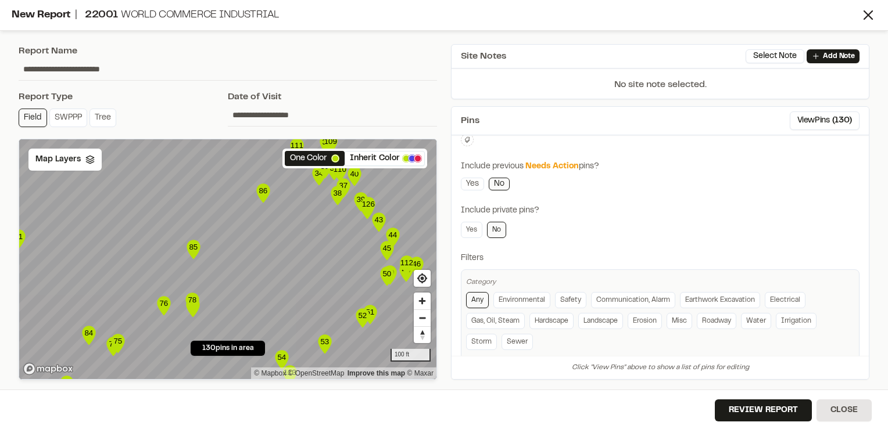
scroll to position [157, 0]
click at [828, 126] on button "View Pins ( 130 )" at bounding box center [825, 121] width 70 height 19
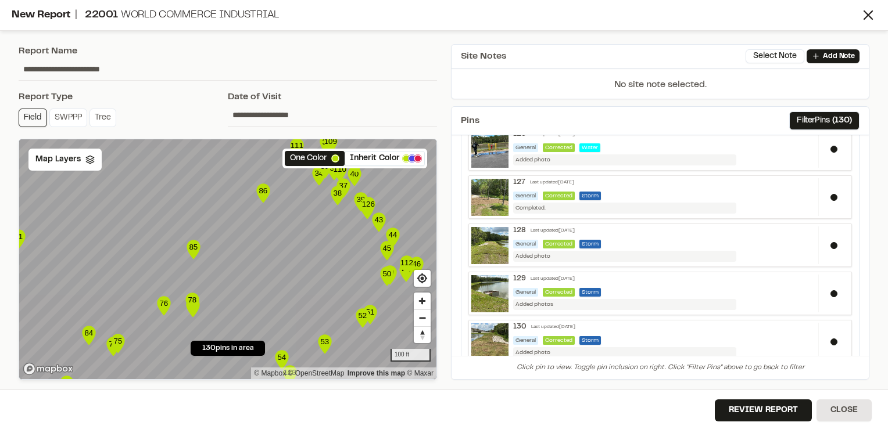
scroll to position [6067, 0]
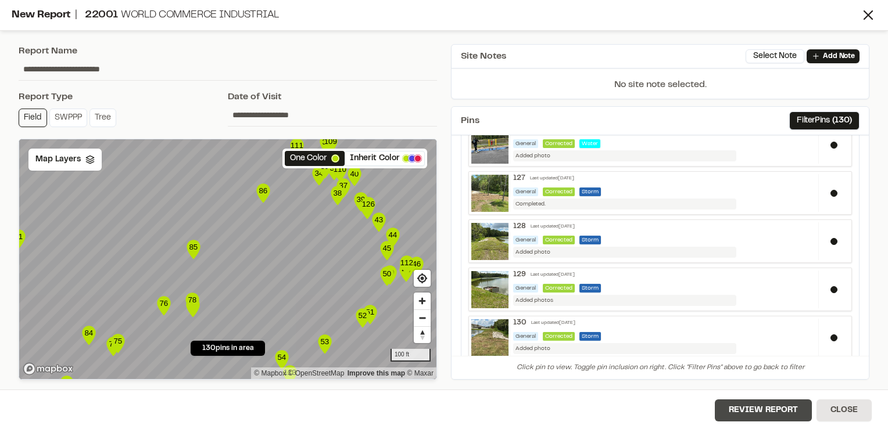
click at [776, 412] on button "Review Report" at bounding box center [763, 411] width 97 height 22
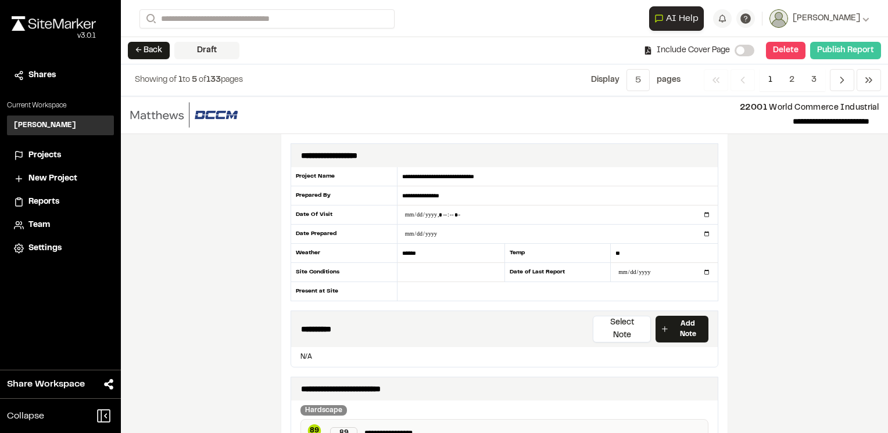
click at [837, 49] on button "Publish Report" at bounding box center [845, 50] width 71 height 17
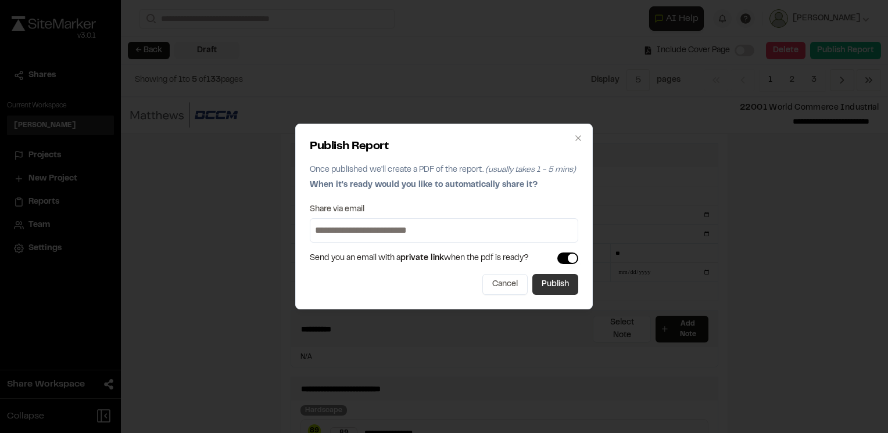
click at [558, 287] on button "Publish" at bounding box center [555, 284] width 46 height 21
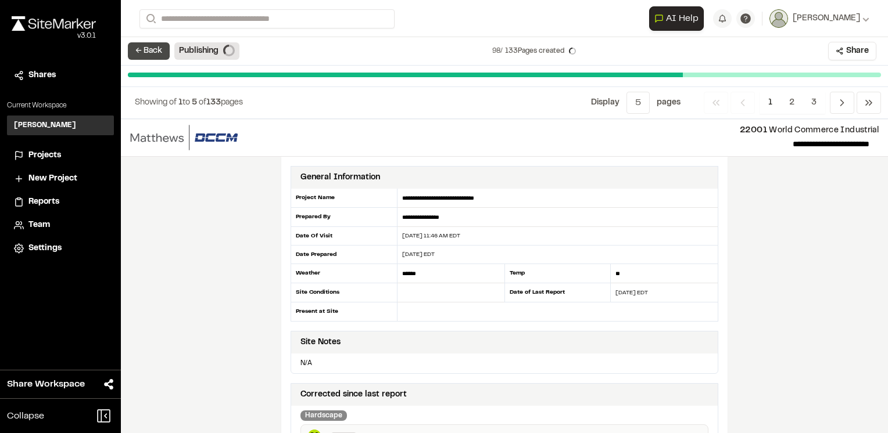
click at [144, 52] on button "← Back" at bounding box center [149, 50] width 42 height 17
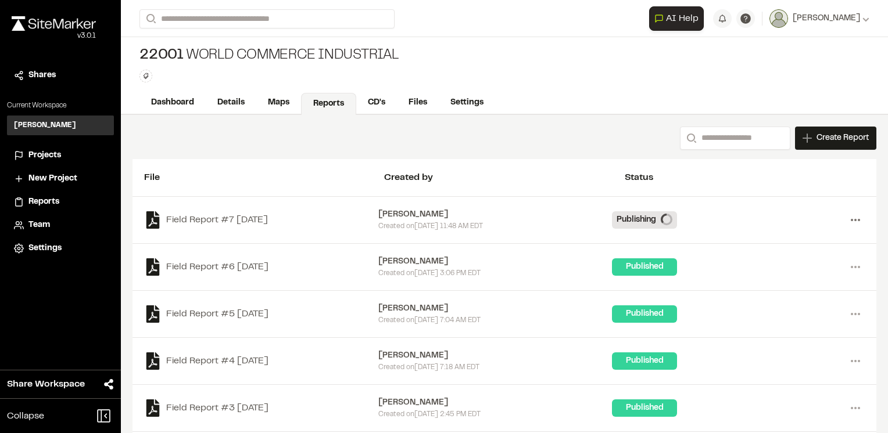
click at [847, 221] on icon at bounding box center [855, 220] width 19 height 19
click at [788, 267] on link "Delete" at bounding box center [813, 261] width 101 height 17
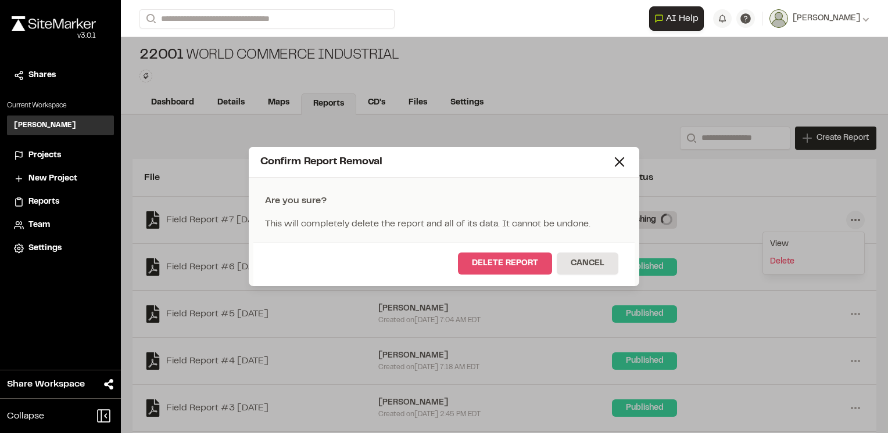
click at [485, 264] on button "Delete Report" at bounding box center [505, 264] width 94 height 22
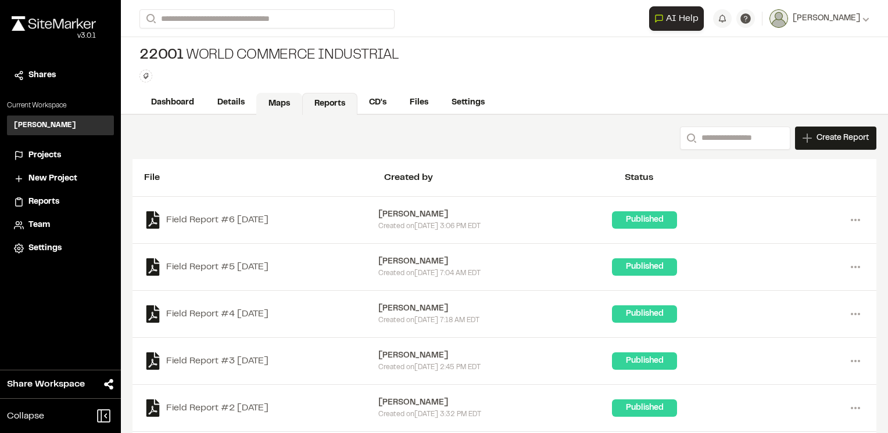
click at [274, 107] on link "Maps" at bounding box center [279, 104] width 46 height 22
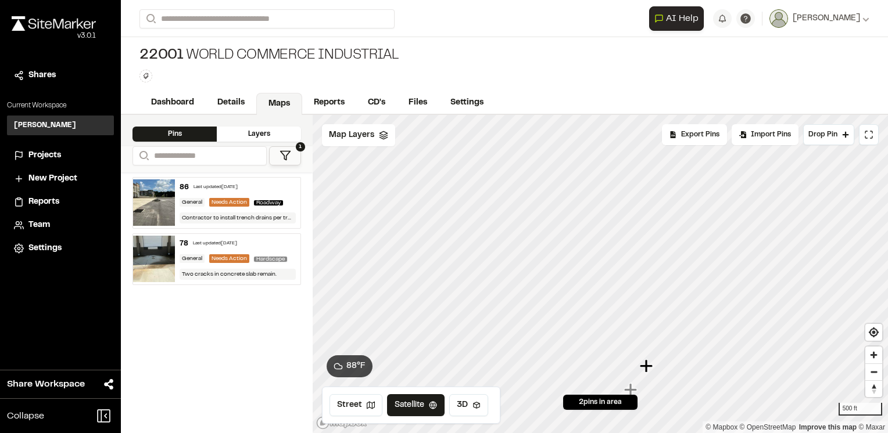
click at [218, 186] on div "Last updated [DATE]" at bounding box center [215, 187] width 44 height 7
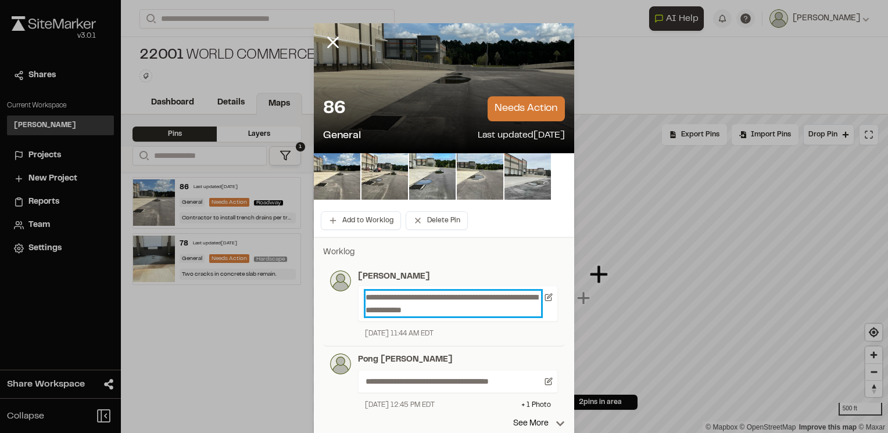
click at [466, 306] on p "**********" at bounding box center [452, 304] width 175 height 26
click at [360, 222] on button "Add to Worklog" at bounding box center [361, 220] width 80 height 19
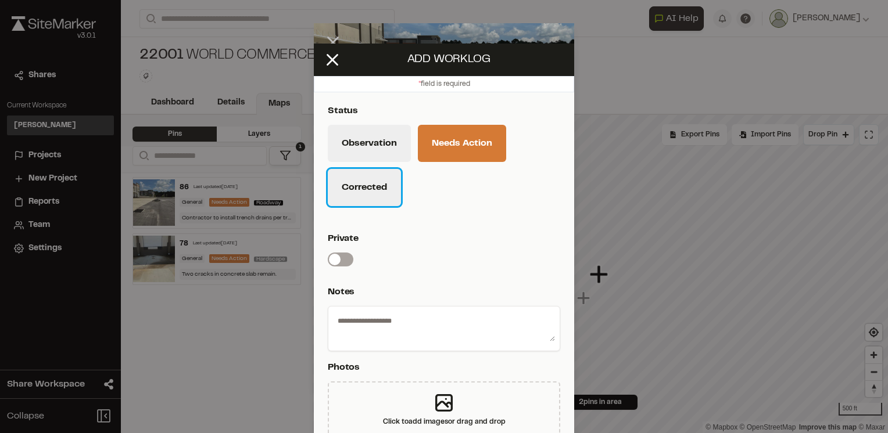
click at [367, 193] on button "Corrected" at bounding box center [364, 187] width 73 height 37
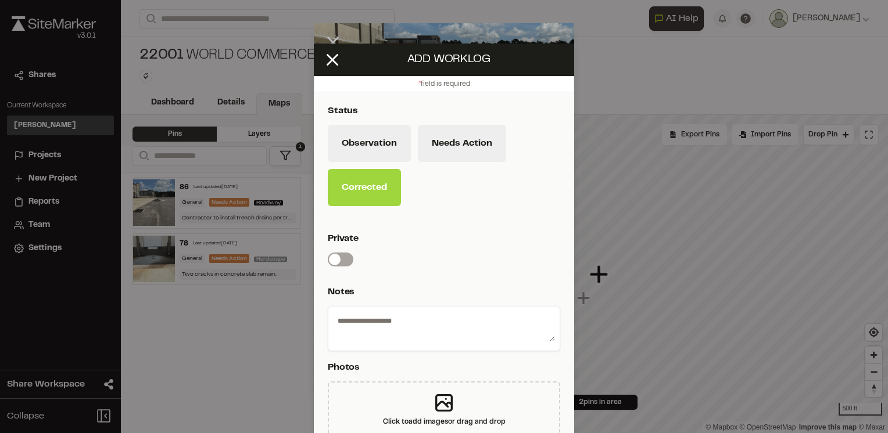
click at [380, 323] on textarea at bounding box center [444, 326] width 222 height 30
type textarea "*"
drag, startPoint x: 401, startPoint y: 331, endPoint x: 411, endPoint y: 331, distance: 10.5
click at [449, 316] on textarea "**********" at bounding box center [444, 326] width 222 height 30
click at [432, 337] on textarea "**********" at bounding box center [444, 326] width 222 height 30
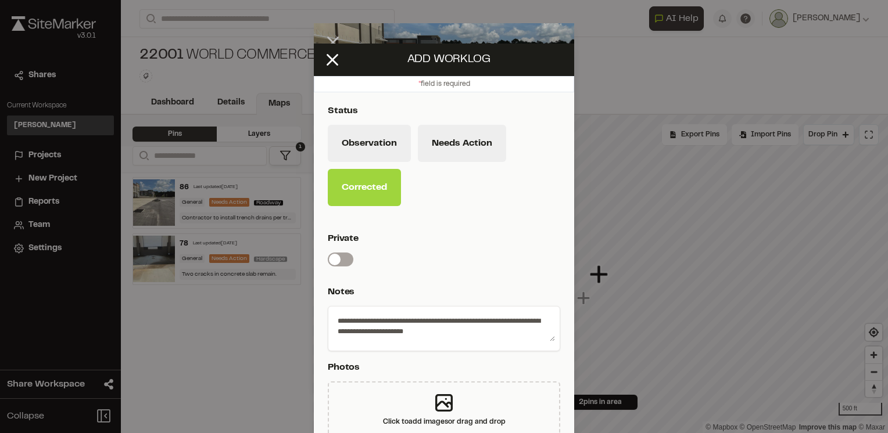
scroll to position [28, 0]
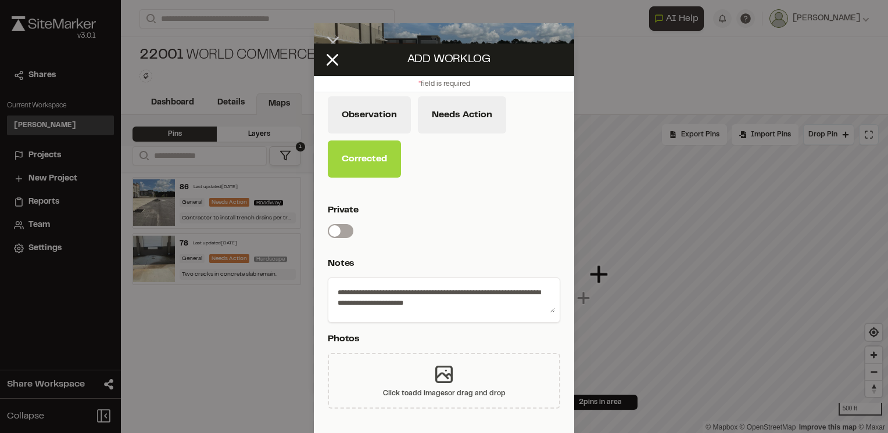
type textarea "**********"
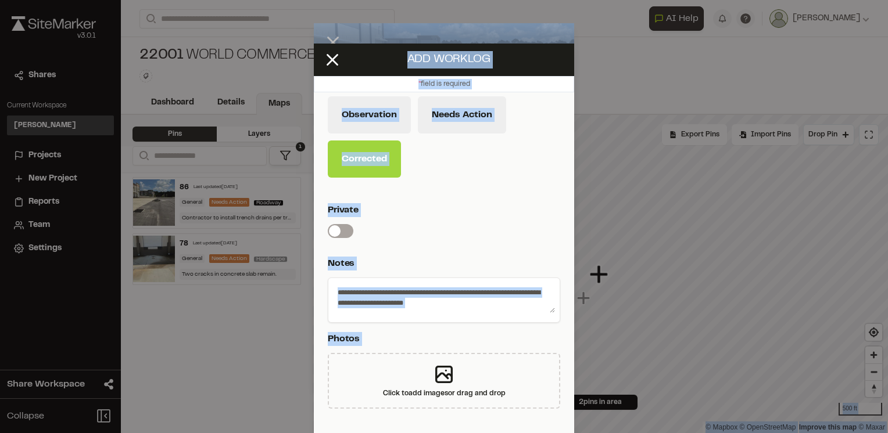
scroll to position [49, 0]
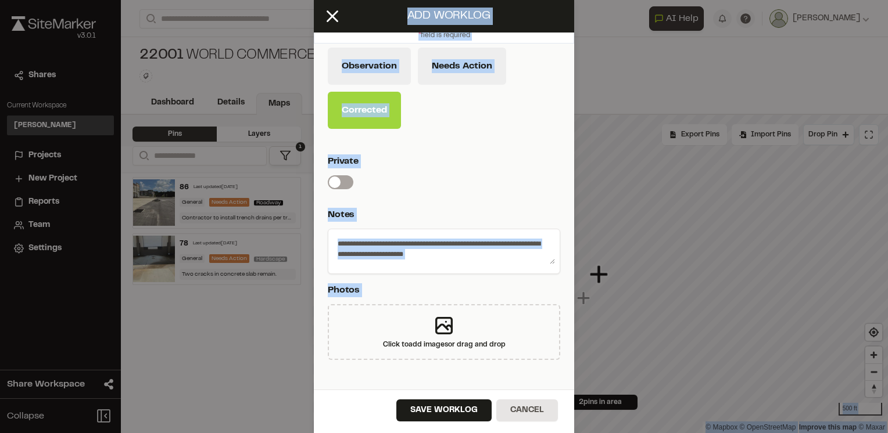
drag, startPoint x: 447, startPoint y: 354, endPoint x: 459, endPoint y: 455, distance: 101.3
click at [459, 433] on html "**********" at bounding box center [444, 216] width 888 height 433
drag, startPoint x: 459, startPoint y: 455, endPoint x: 446, endPoint y: 408, distance: 48.9
click at [446, 408] on button "Save Worklog" at bounding box center [443, 411] width 95 height 22
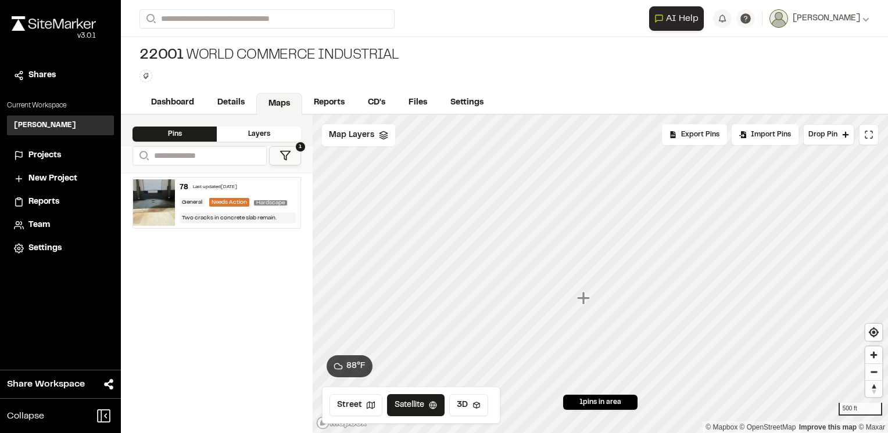
click at [263, 185] on div "78 Last updated [DATE]" at bounding box center [238, 187] width 116 height 10
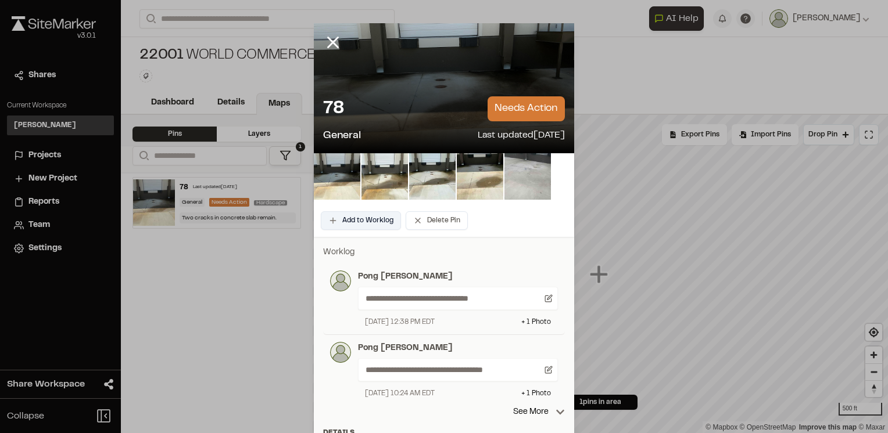
click at [371, 224] on button "Add to Worklog" at bounding box center [361, 220] width 80 height 19
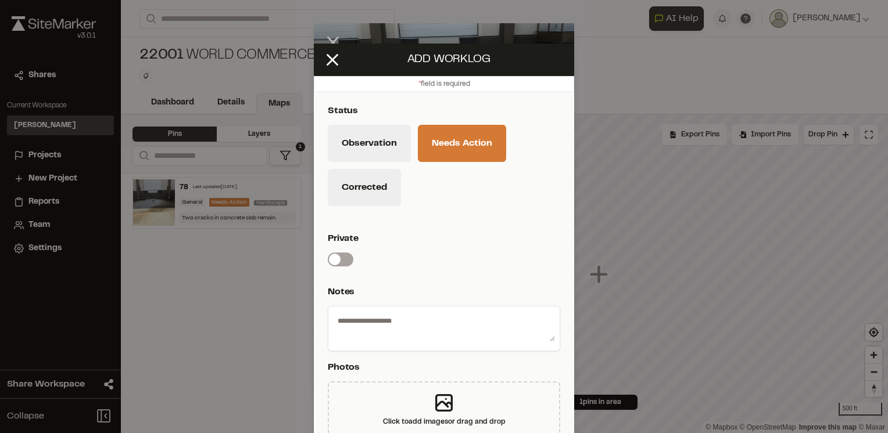
click at [381, 318] on textarea at bounding box center [444, 326] width 222 height 30
drag, startPoint x: 452, startPoint y: 322, endPoint x: 466, endPoint y: 315, distance: 15.6
click at [467, 313] on textarea "**********" at bounding box center [444, 326] width 222 height 30
drag, startPoint x: 457, startPoint y: 317, endPoint x: 469, endPoint y: 327, distance: 15.8
click at [469, 327] on textarea "**********" at bounding box center [444, 326] width 222 height 30
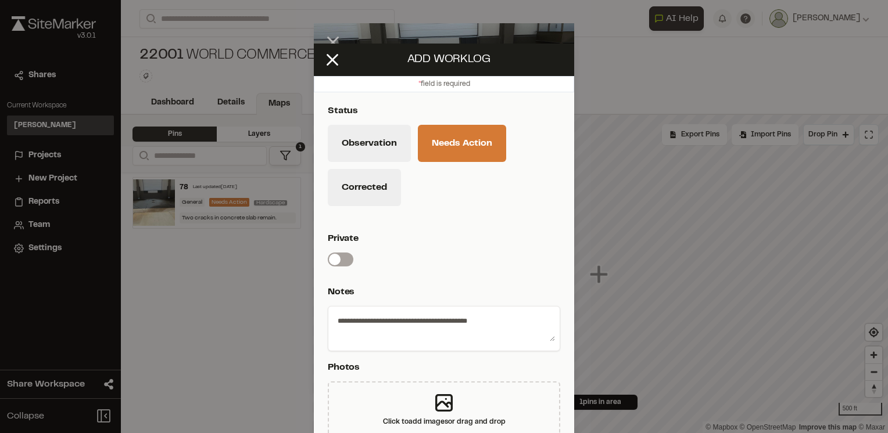
type textarea "**********"
click at [363, 192] on button "Corrected" at bounding box center [364, 187] width 73 height 37
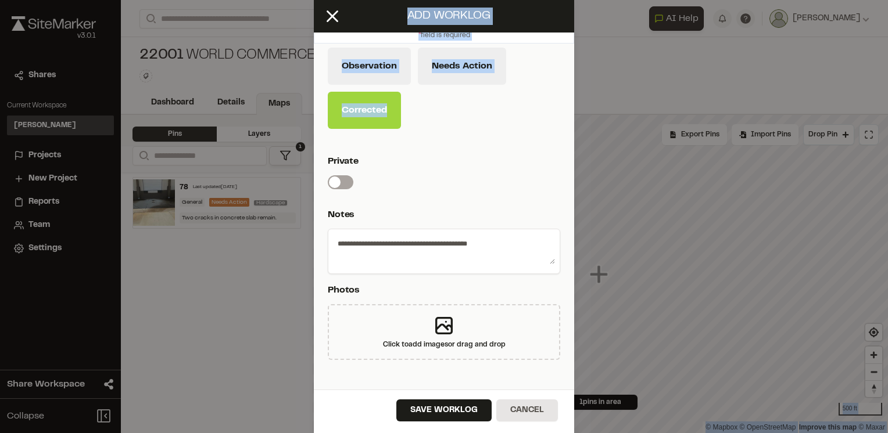
drag, startPoint x: 393, startPoint y: 213, endPoint x: 385, endPoint y: 458, distance: 245.9
click at [385, 433] on html "**********" at bounding box center [444, 216] width 888 height 433
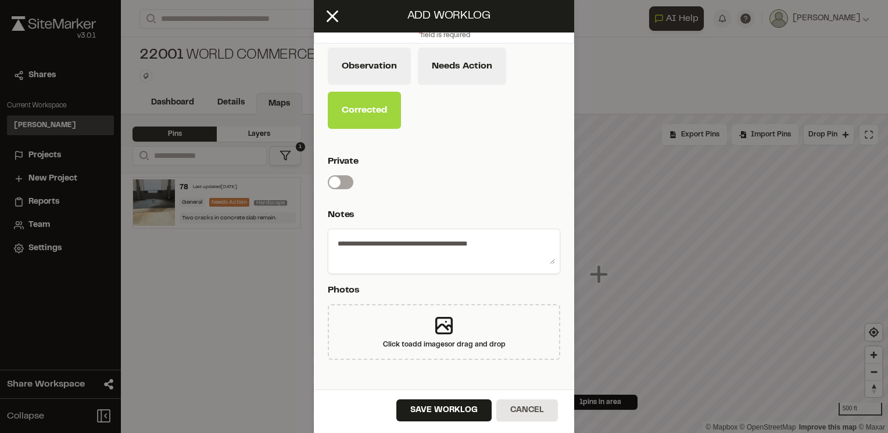
drag, startPoint x: 385, startPoint y: 458, endPoint x: 332, endPoint y: 421, distance: 64.2
click at [332, 421] on div "Save Worklog Cancel" at bounding box center [444, 412] width 260 height 44
click at [420, 402] on button "Save Worklog" at bounding box center [443, 411] width 95 height 22
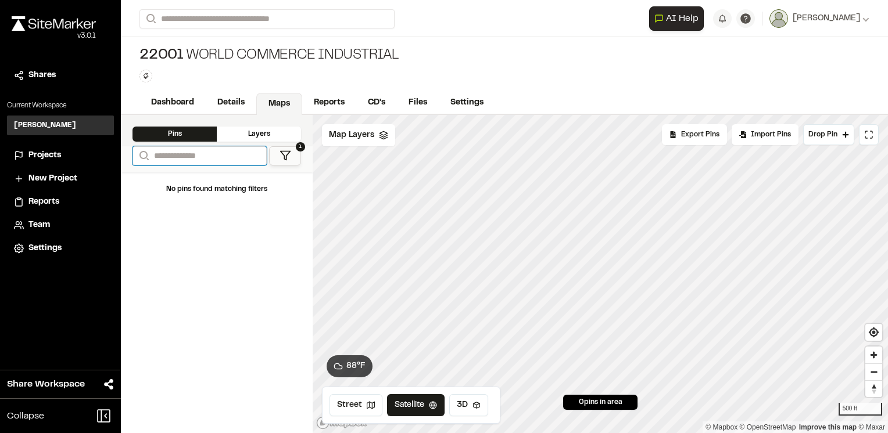
click at [187, 162] on input "Search" at bounding box center [199, 155] width 134 height 19
type input "*******"
click at [334, 102] on link "Reports" at bounding box center [329, 104] width 55 height 22
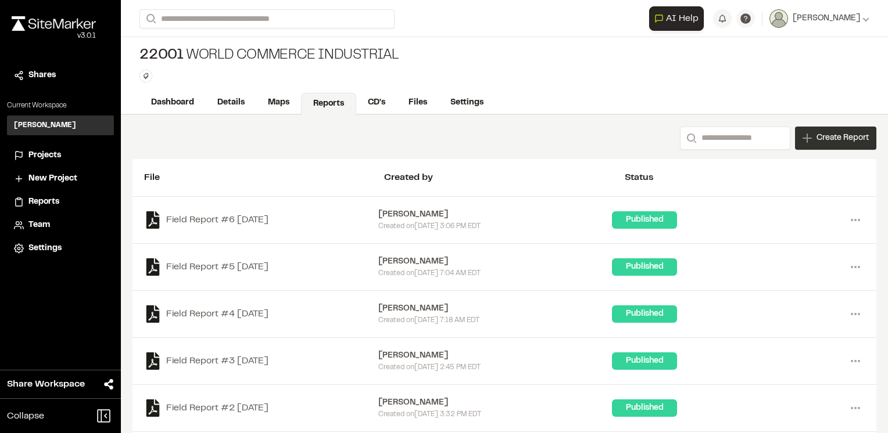
click at [802, 137] on div "Create Report" at bounding box center [835, 138] width 81 height 23
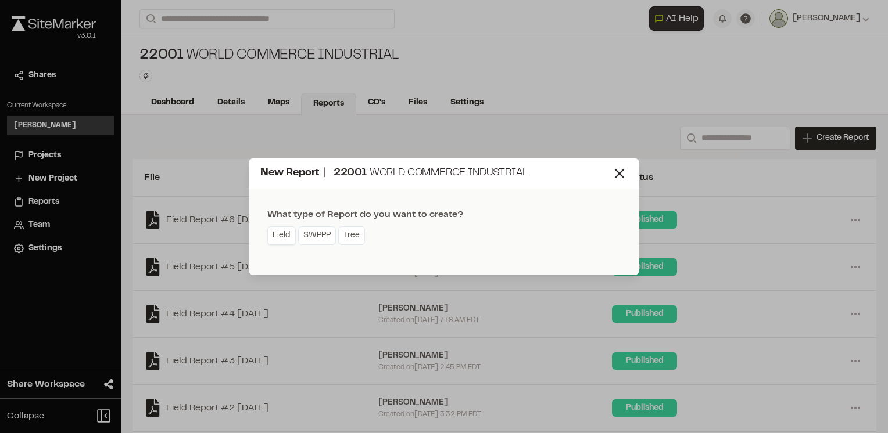
click at [289, 242] on link "Field" at bounding box center [281, 236] width 28 height 19
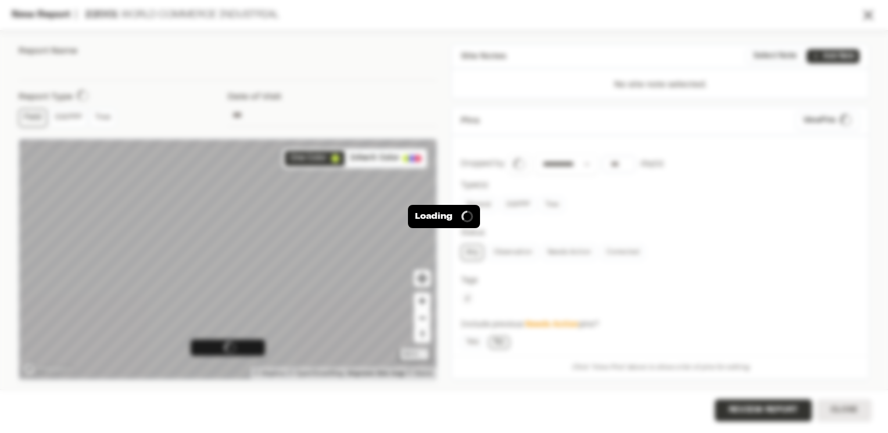
type input "**********"
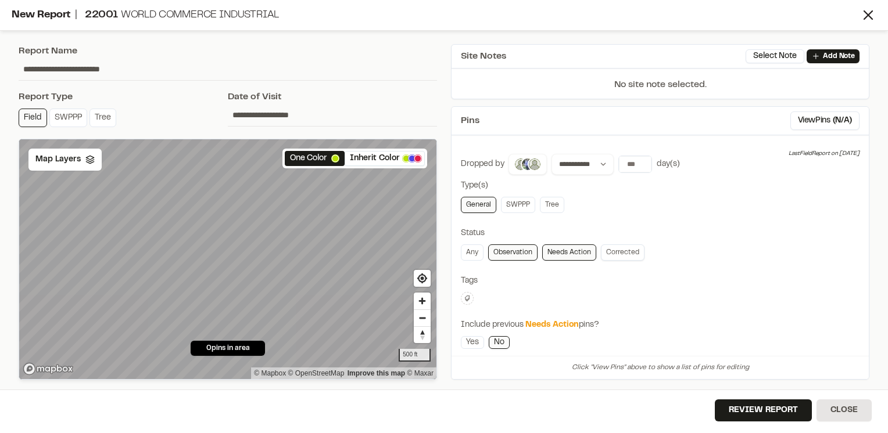
click at [623, 253] on link "Corrected" at bounding box center [623, 253] width 44 height 16
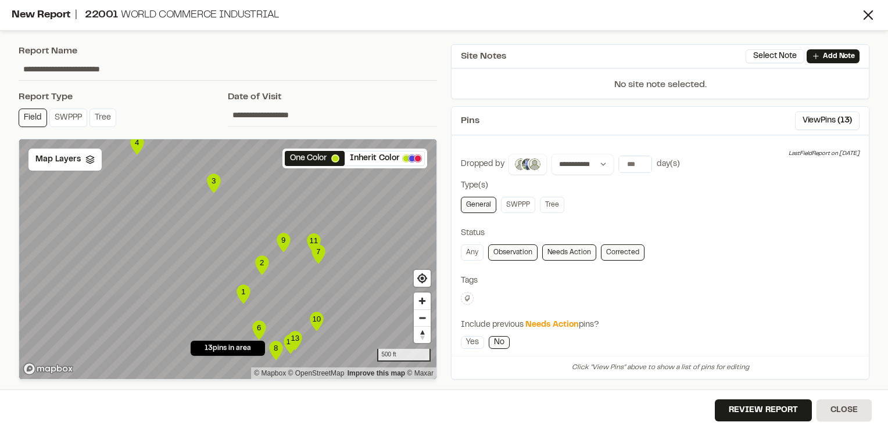
click at [521, 254] on link "Observation" at bounding box center [512, 253] width 49 height 16
click at [628, 162] on input "number" at bounding box center [635, 164] width 33 height 16
type input "*"
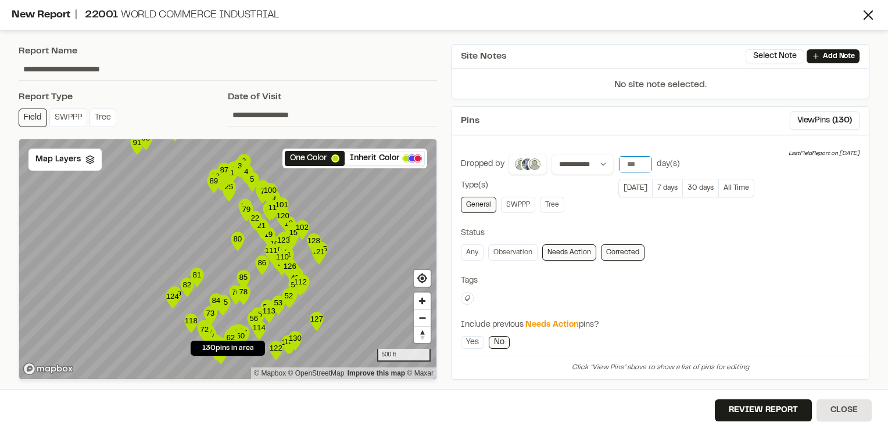
scroll to position [0, 8]
type input "*****"
click at [696, 225] on div "**********" at bounding box center [660, 336] width 399 height 365
click at [471, 345] on link "Yes" at bounding box center [472, 342] width 23 height 13
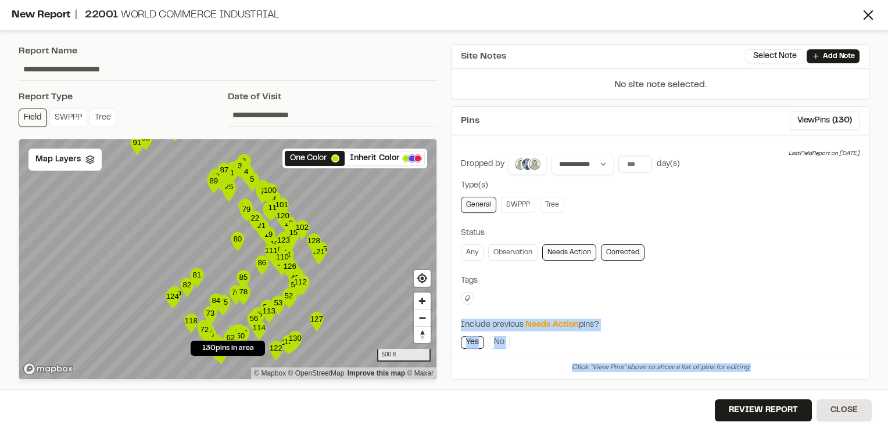
scroll to position [175, 0]
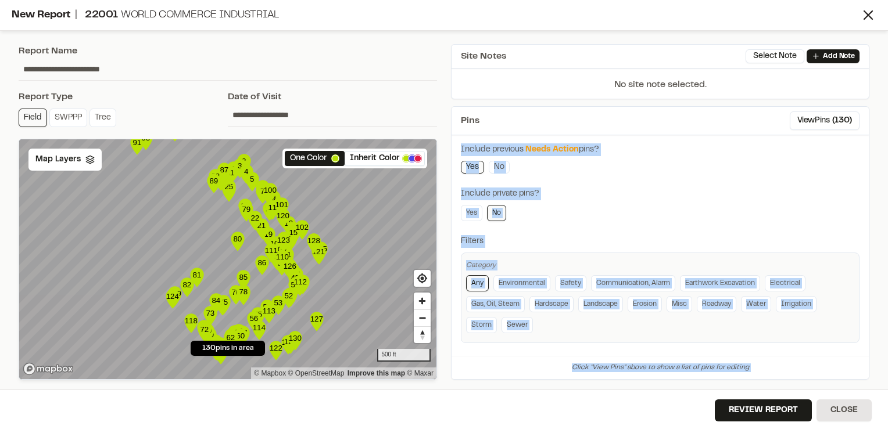
drag, startPoint x: 591, startPoint y: 279, endPoint x: 572, endPoint y: 440, distance: 162.2
click at [572, 433] on html "**********" at bounding box center [444, 216] width 888 height 433
click at [616, 225] on div "**********" at bounding box center [660, 161] width 399 height 365
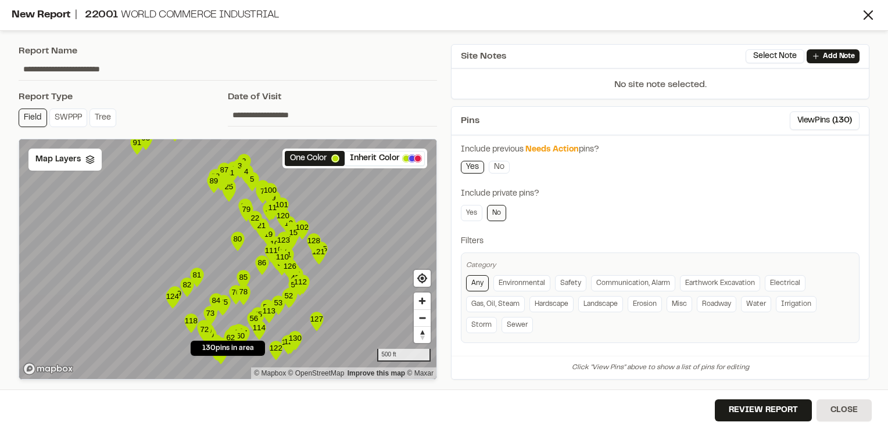
click at [83, 66] on input "**********" at bounding box center [228, 69] width 418 height 22
drag, startPoint x: 88, startPoint y: 66, endPoint x: -2, endPoint y: 56, distance: 90.6
click at [0, 56] on html "**********" at bounding box center [444, 216] width 888 height 433
type input "**********"
click at [739, 404] on button "Review Report" at bounding box center [763, 411] width 97 height 22
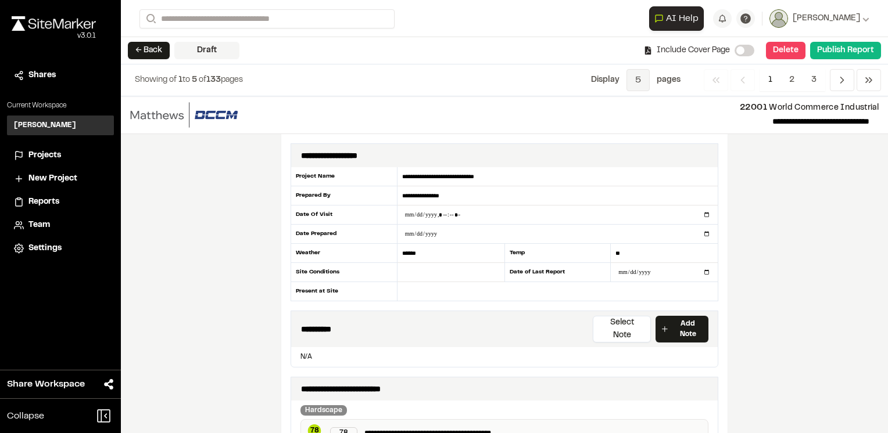
click at [640, 81] on span "5" at bounding box center [637, 80] width 23 height 22
click at [630, 155] on span "All" at bounding box center [629, 158] width 101 height 17
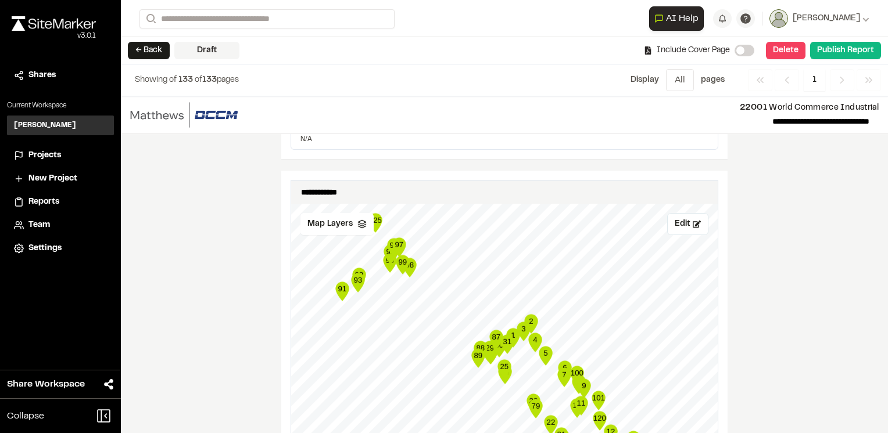
scroll to position [721, 0]
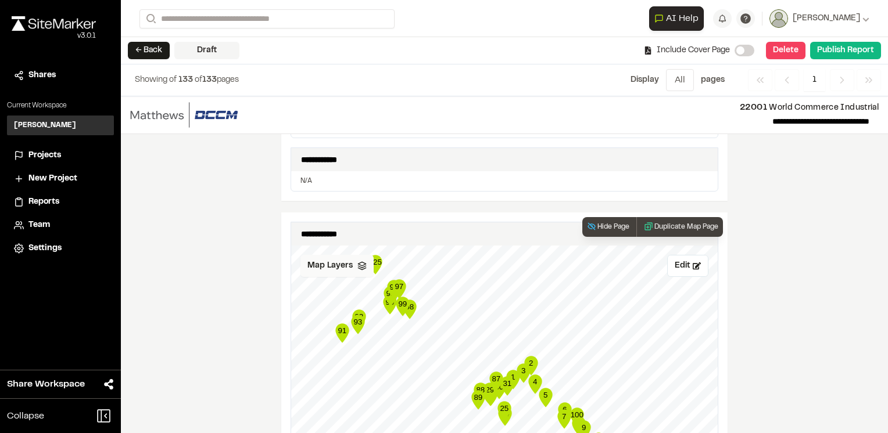
click at [338, 256] on div "Map Layers" at bounding box center [336, 266] width 73 height 22
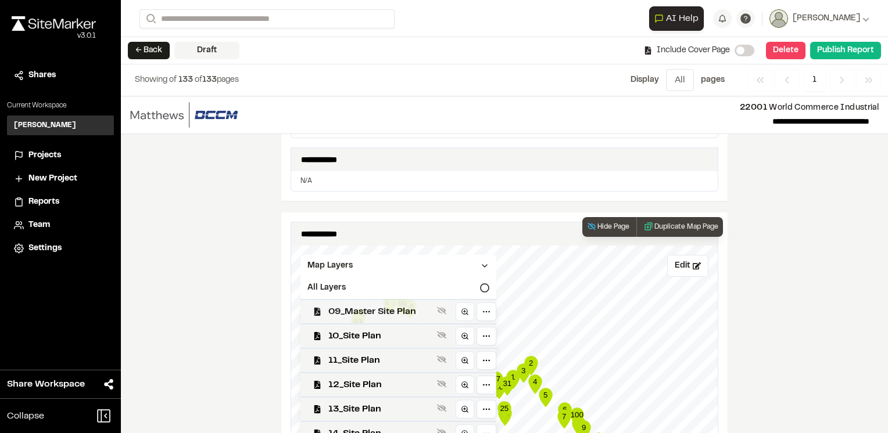
click at [351, 305] on span "09_Master Site Plan" at bounding box center [380, 312] width 104 height 14
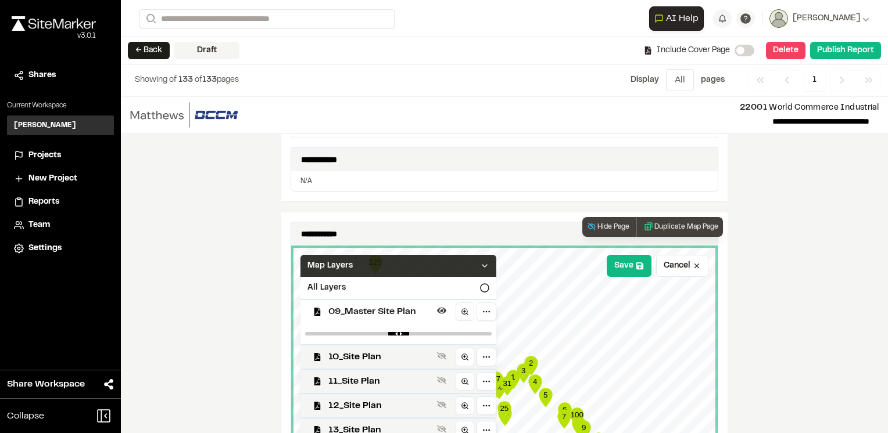
click at [486, 261] on icon at bounding box center [484, 265] width 9 height 9
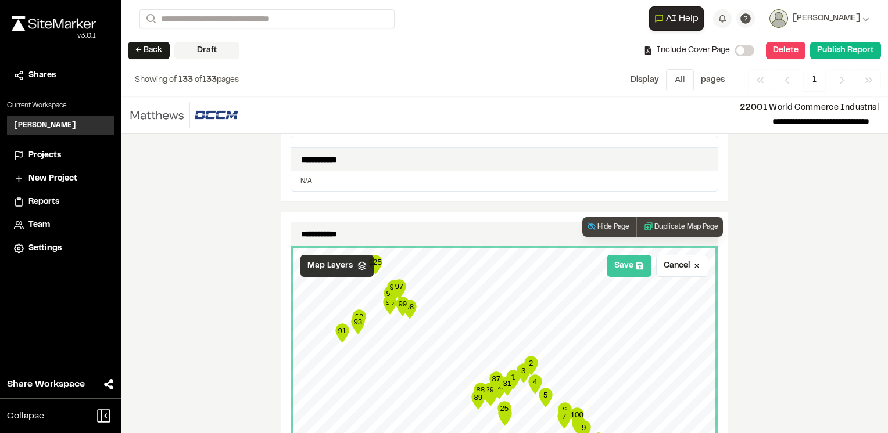
click at [622, 255] on button "Save" at bounding box center [629, 266] width 45 height 22
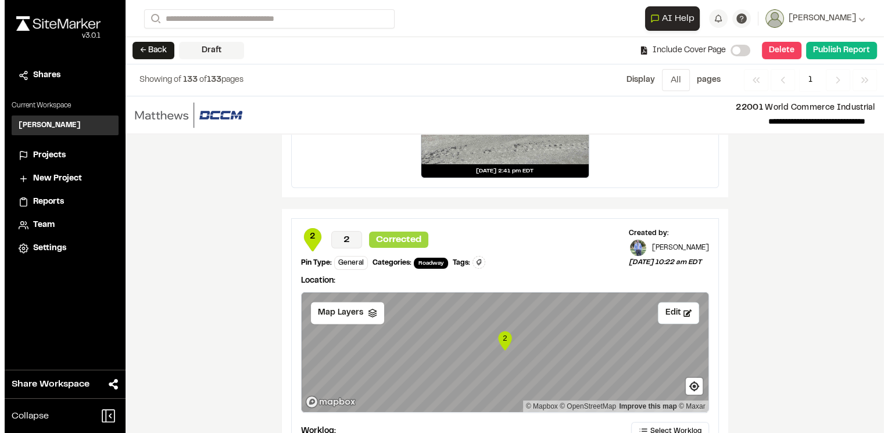
scroll to position [29098, 0]
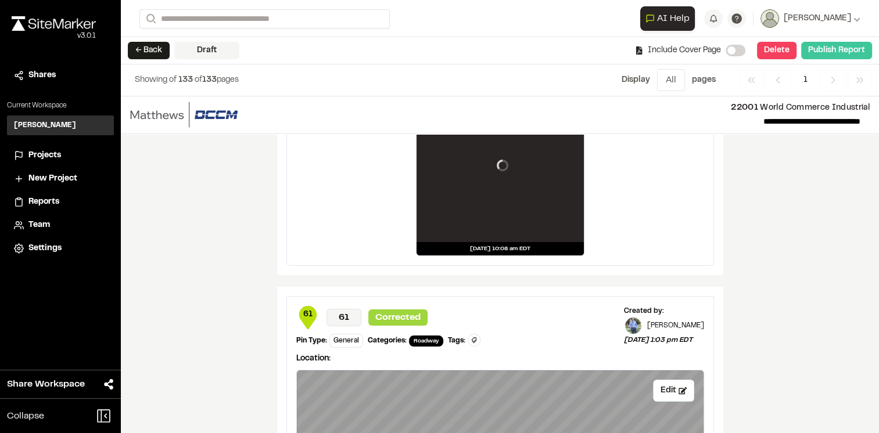
click at [857, 44] on button "Publish Report" at bounding box center [836, 50] width 71 height 17
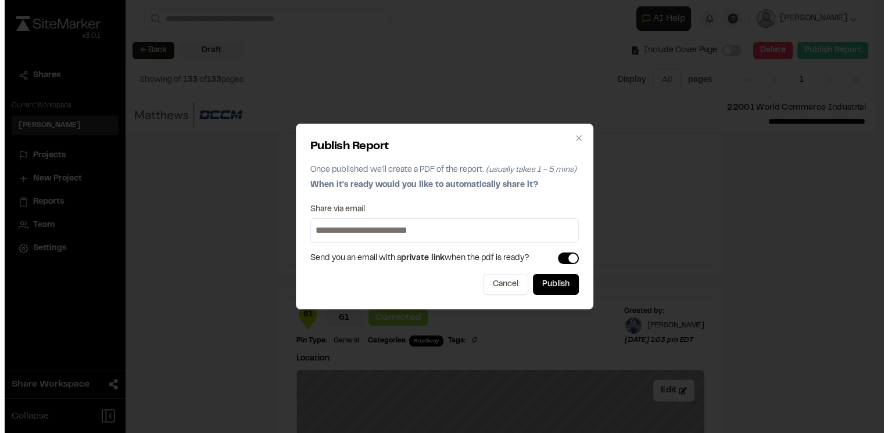
scroll to position [45599, 0]
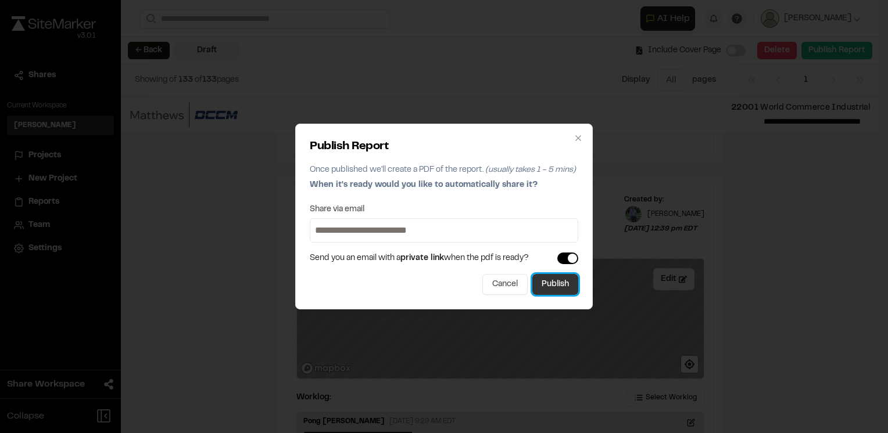
click at [558, 286] on button "Publish" at bounding box center [555, 284] width 46 height 21
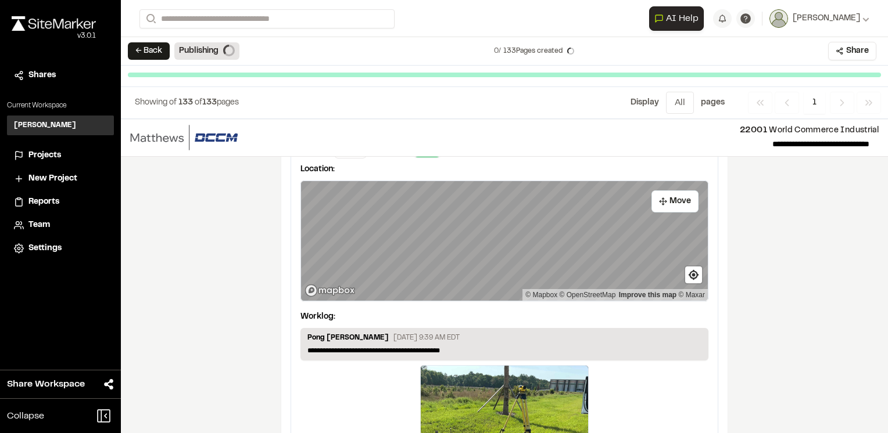
scroll to position [45030, 0]
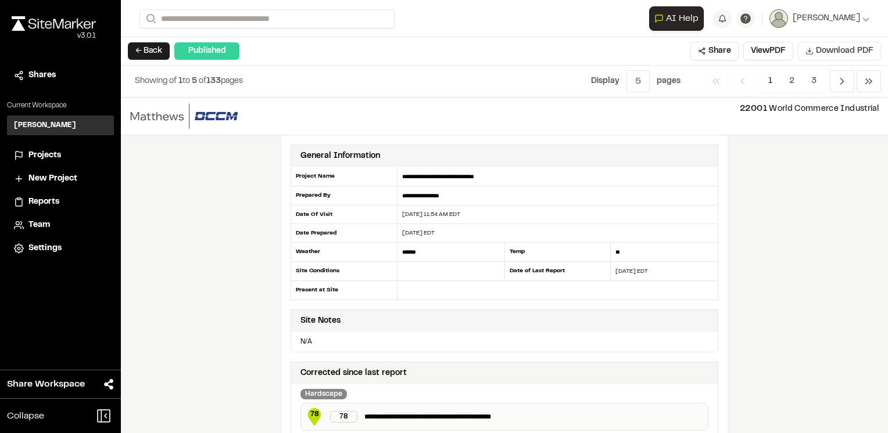
click at [837, 48] on span "Download PDF" at bounding box center [845, 51] width 58 height 13
